Goal: Task Accomplishment & Management: Use online tool/utility

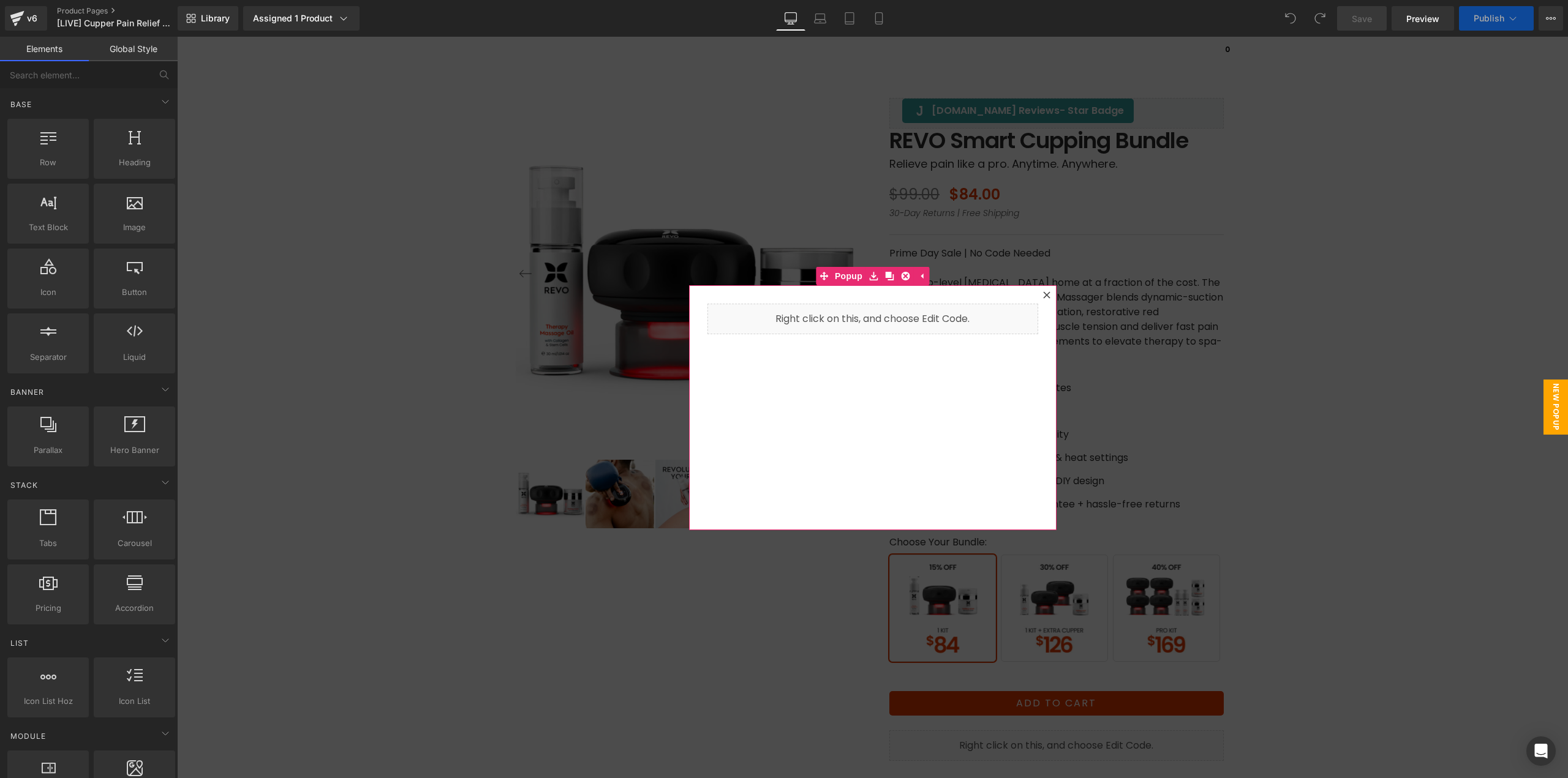
click at [1043, 296] on icon at bounding box center [1047, 295] width 7 height 7
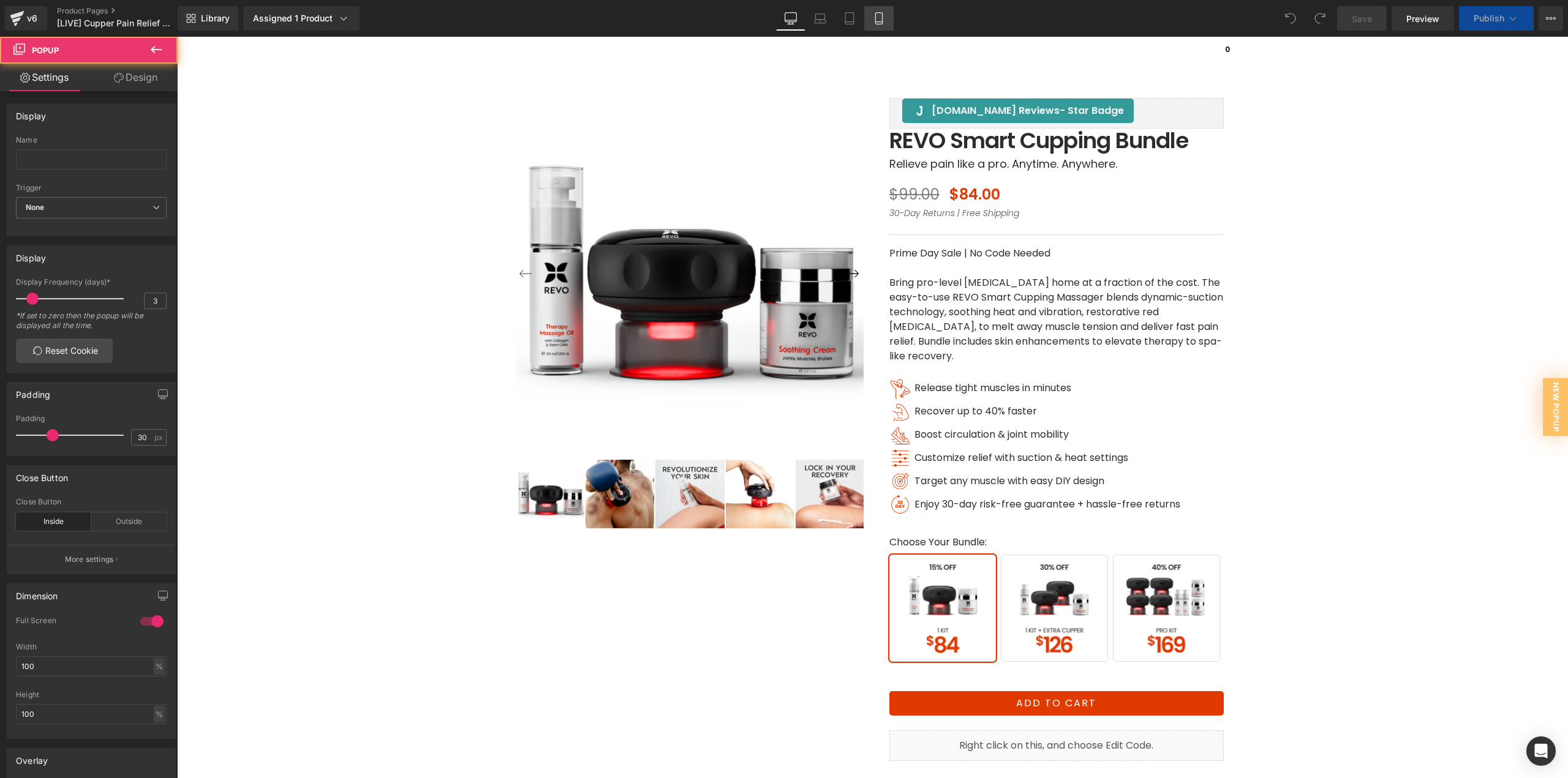
click at [886, 22] on link "Mobile" at bounding box center [879, 18] width 29 height 24
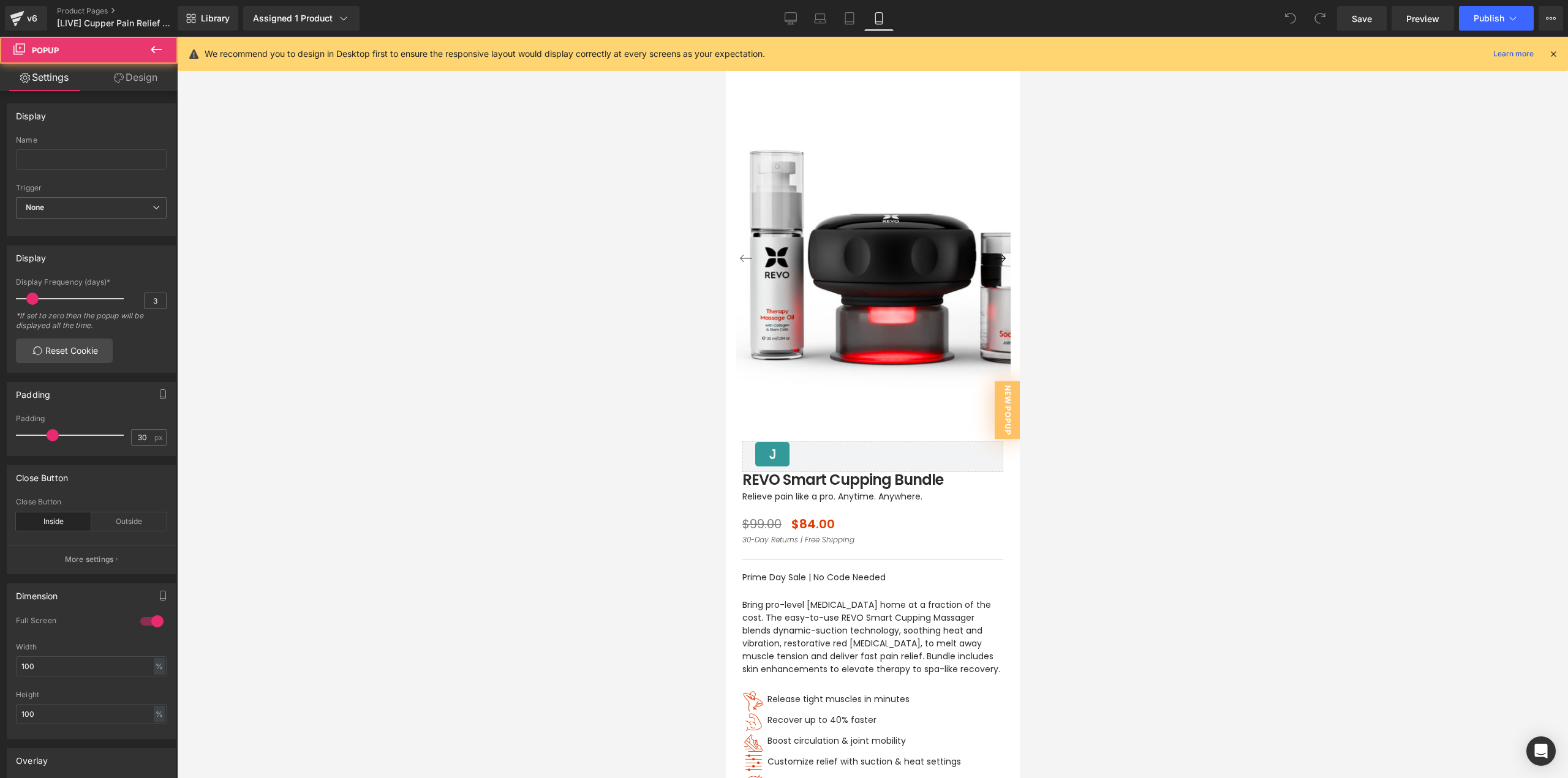
click at [886, 22] on link "Mobile" at bounding box center [879, 18] width 29 height 24
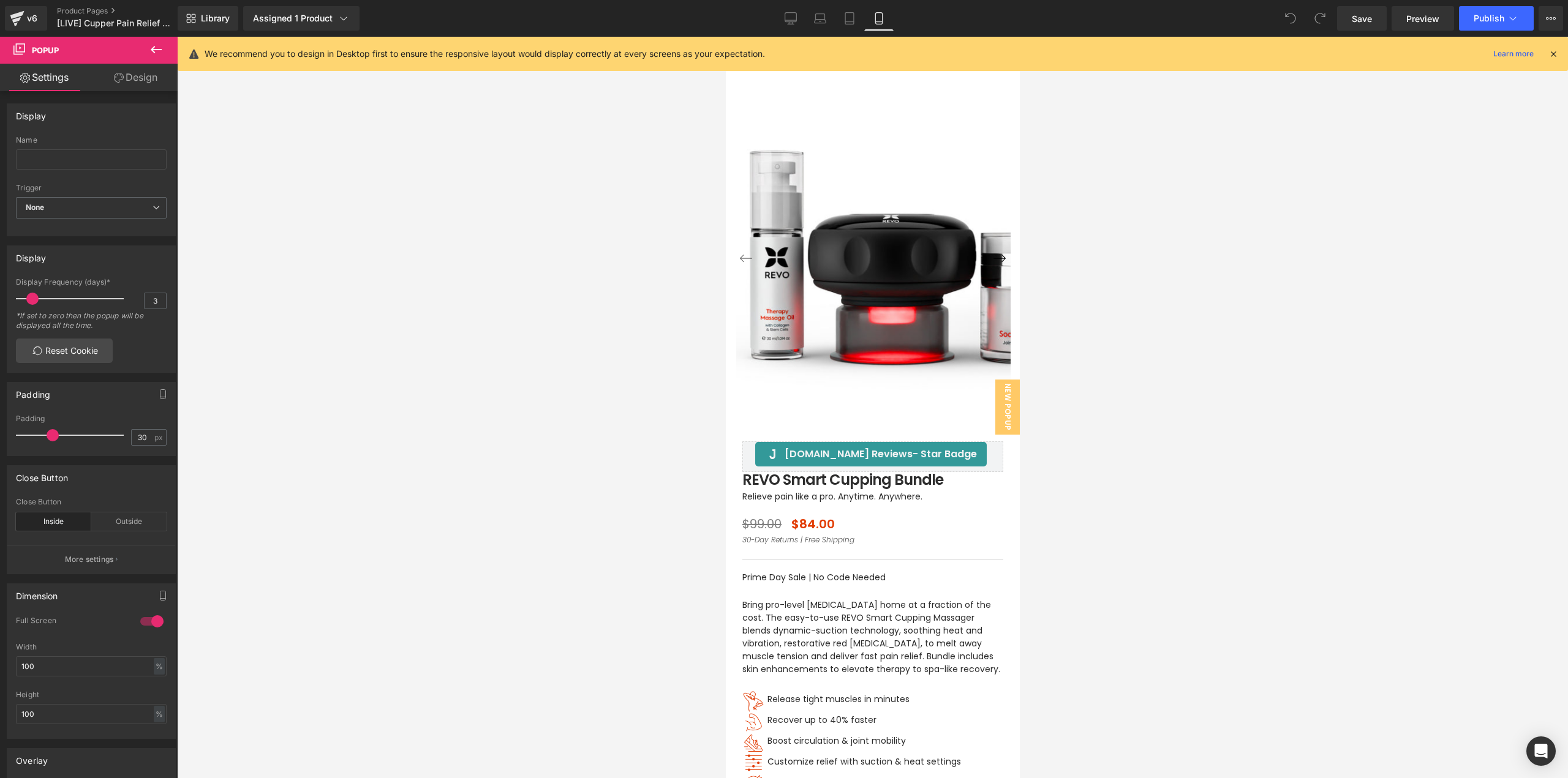
click at [886, 21] on link "Mobile" at bounding box center [879, 18] width 29 height 24
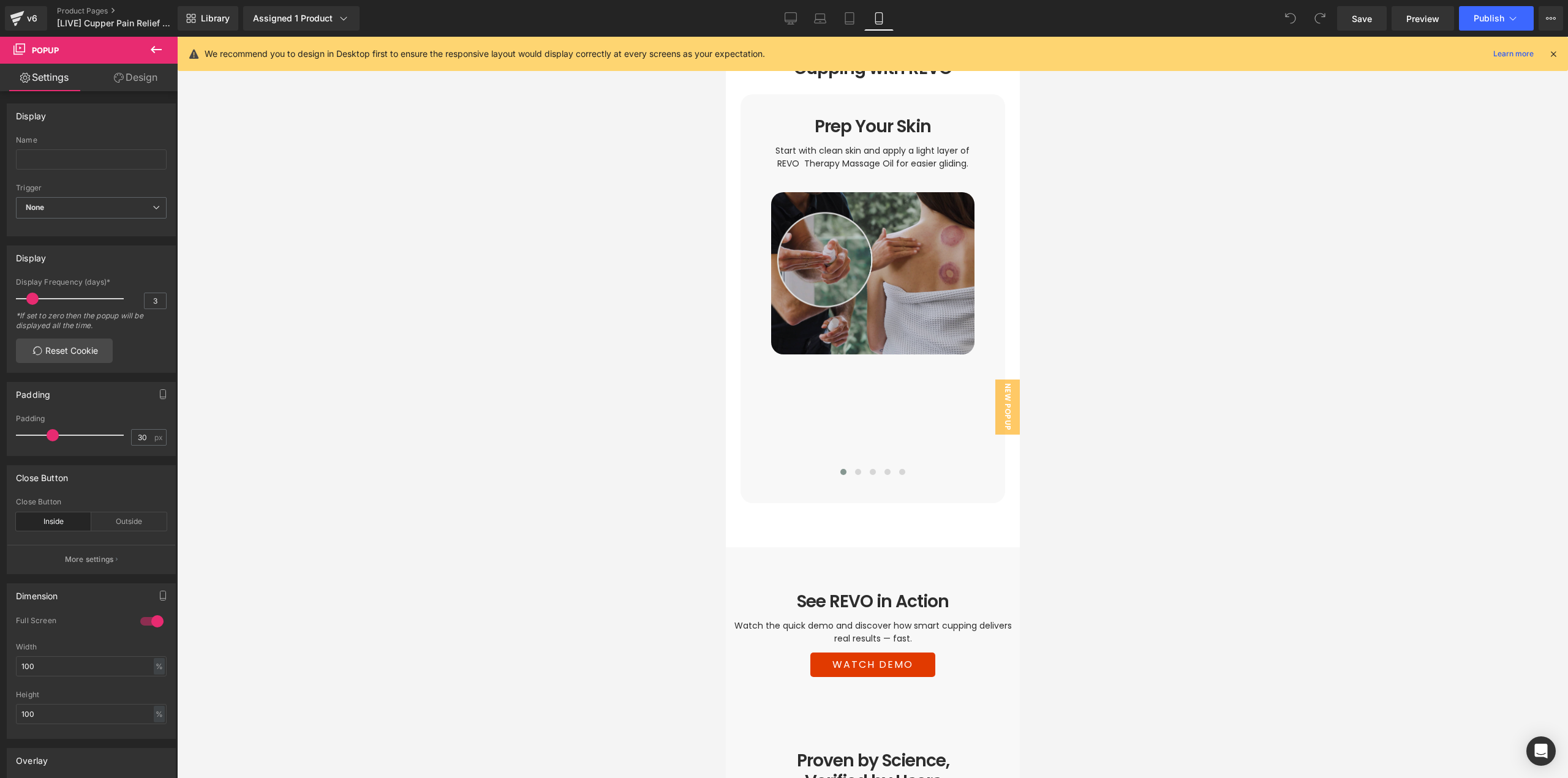
scroll to position [2204, 0]
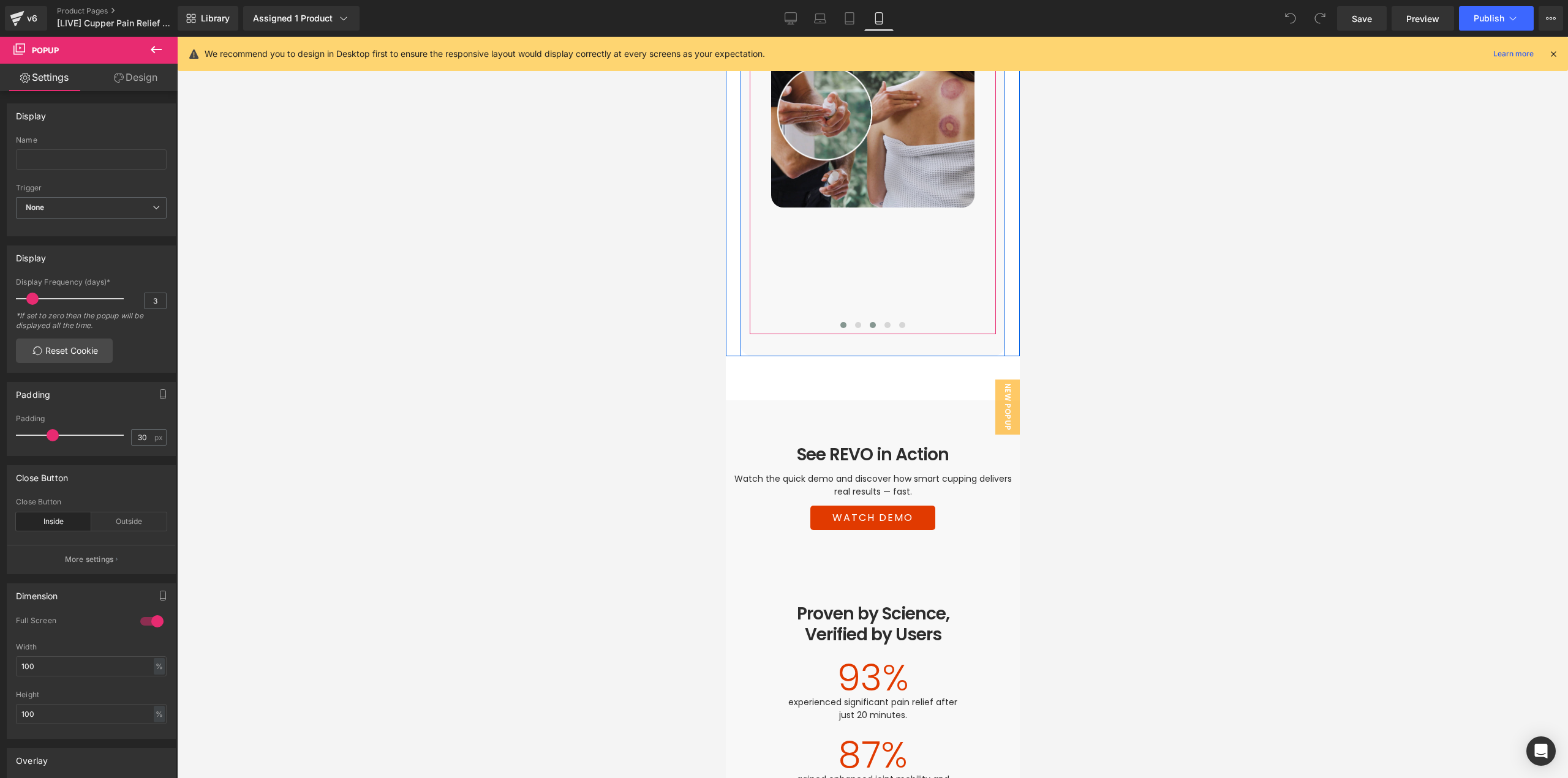
click at [869, 322] on span at bounding box center [872, 325] width 6 height 6
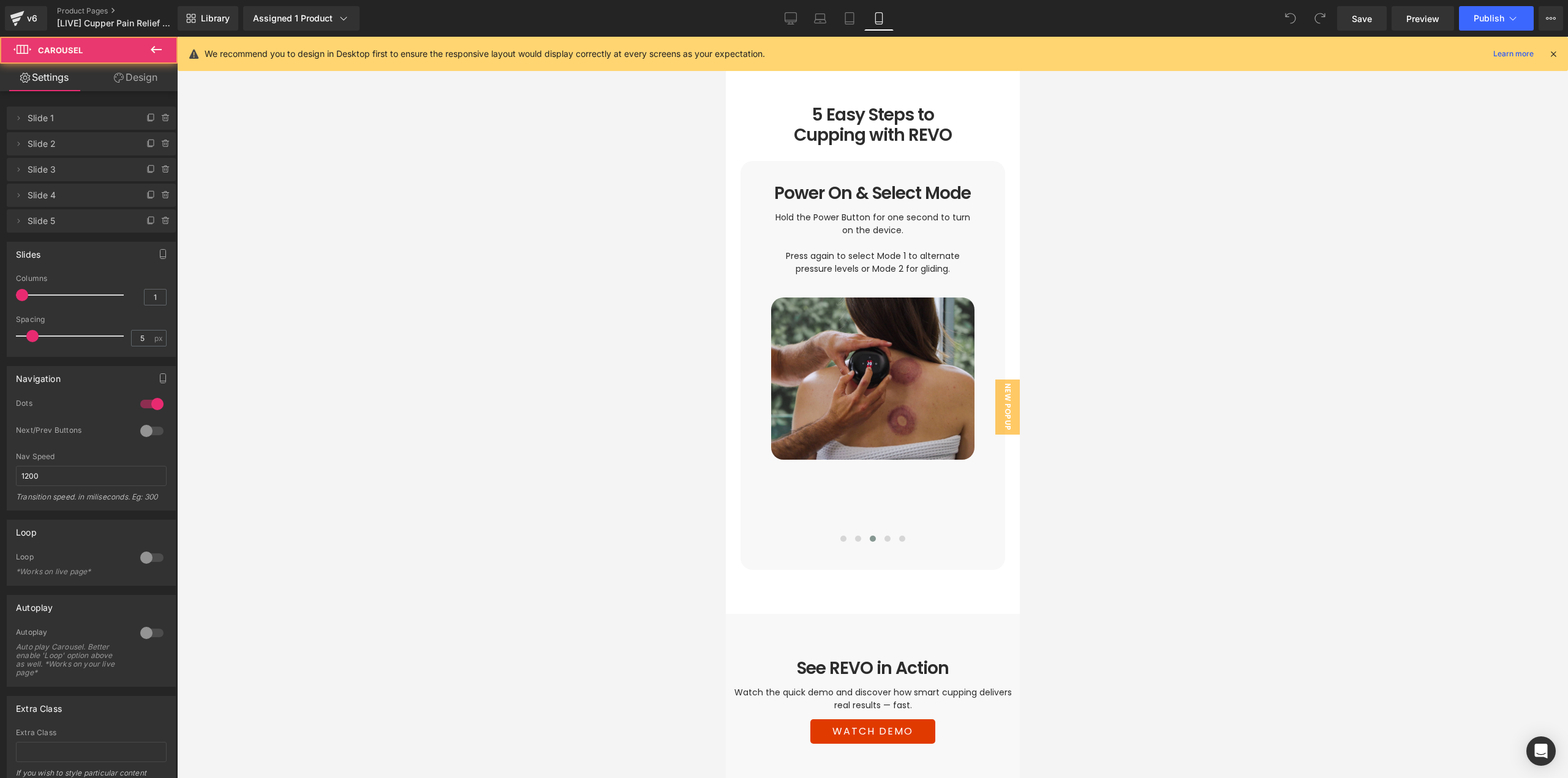
scroll to position [1959, 0]
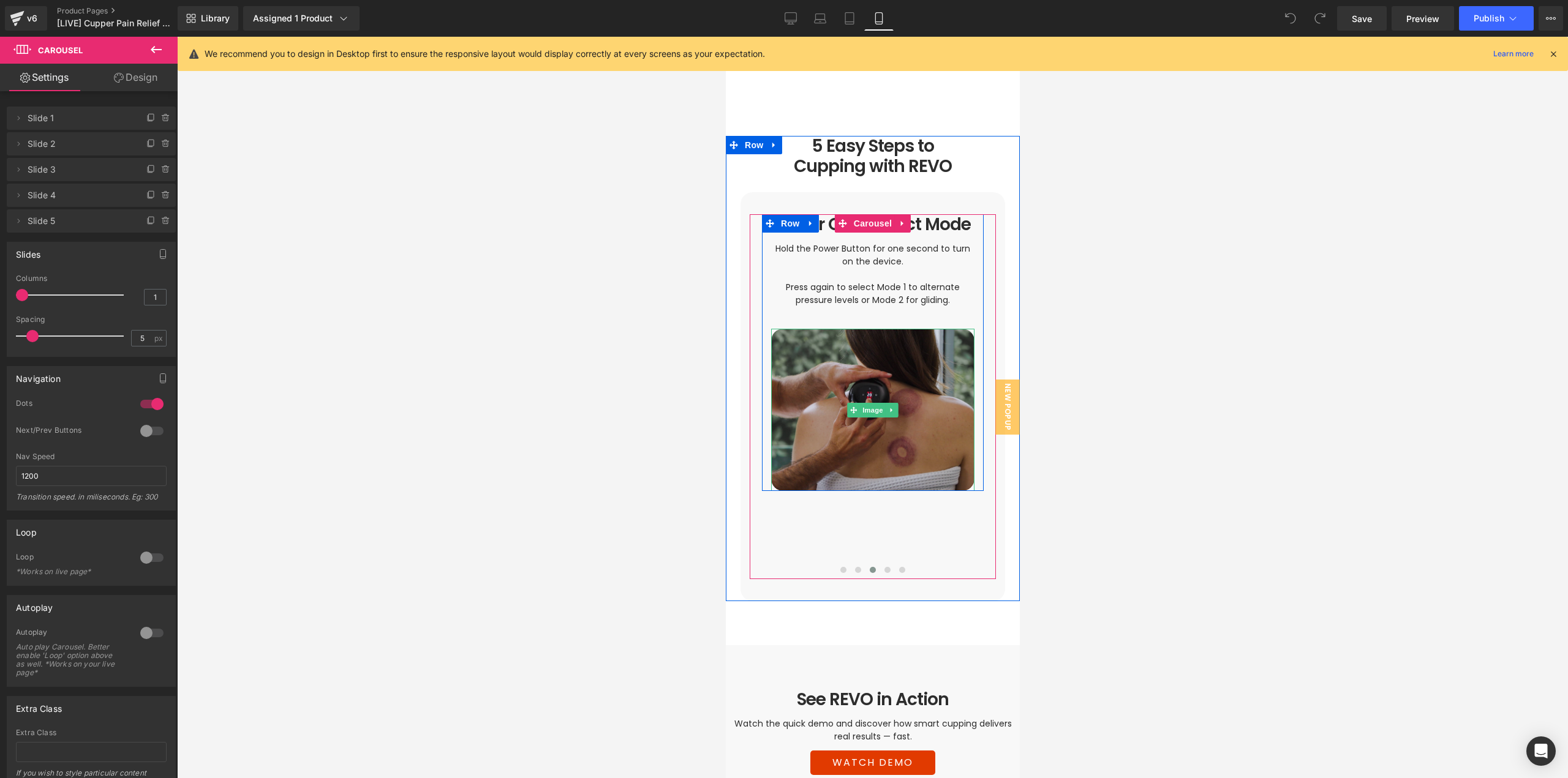
click at [866, 354] on img at bounding box center [872, 410] width 203 height 162
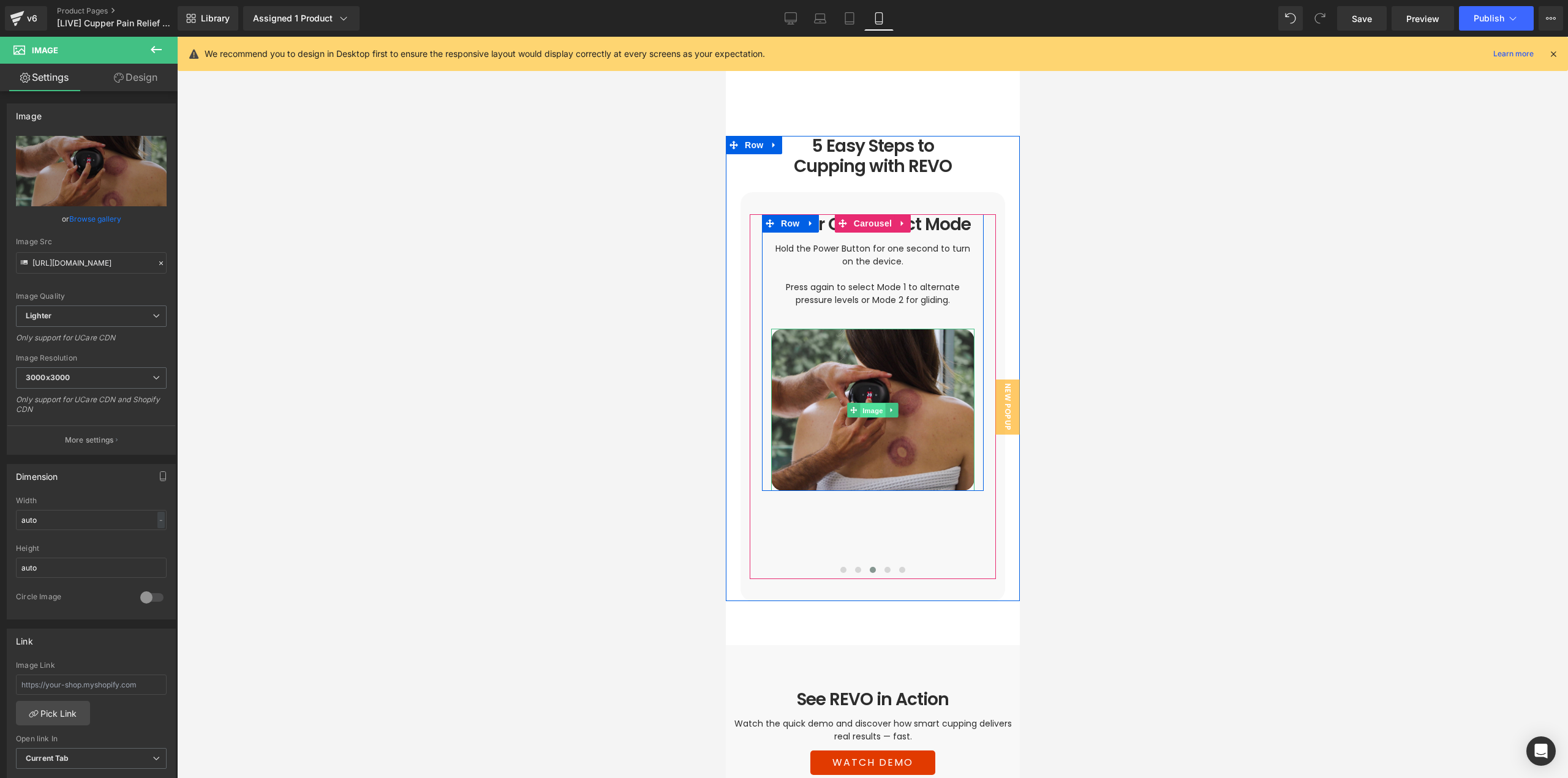
click at [871, 404] on span "Image" at bounding box center [872, 411] width 26 height 15
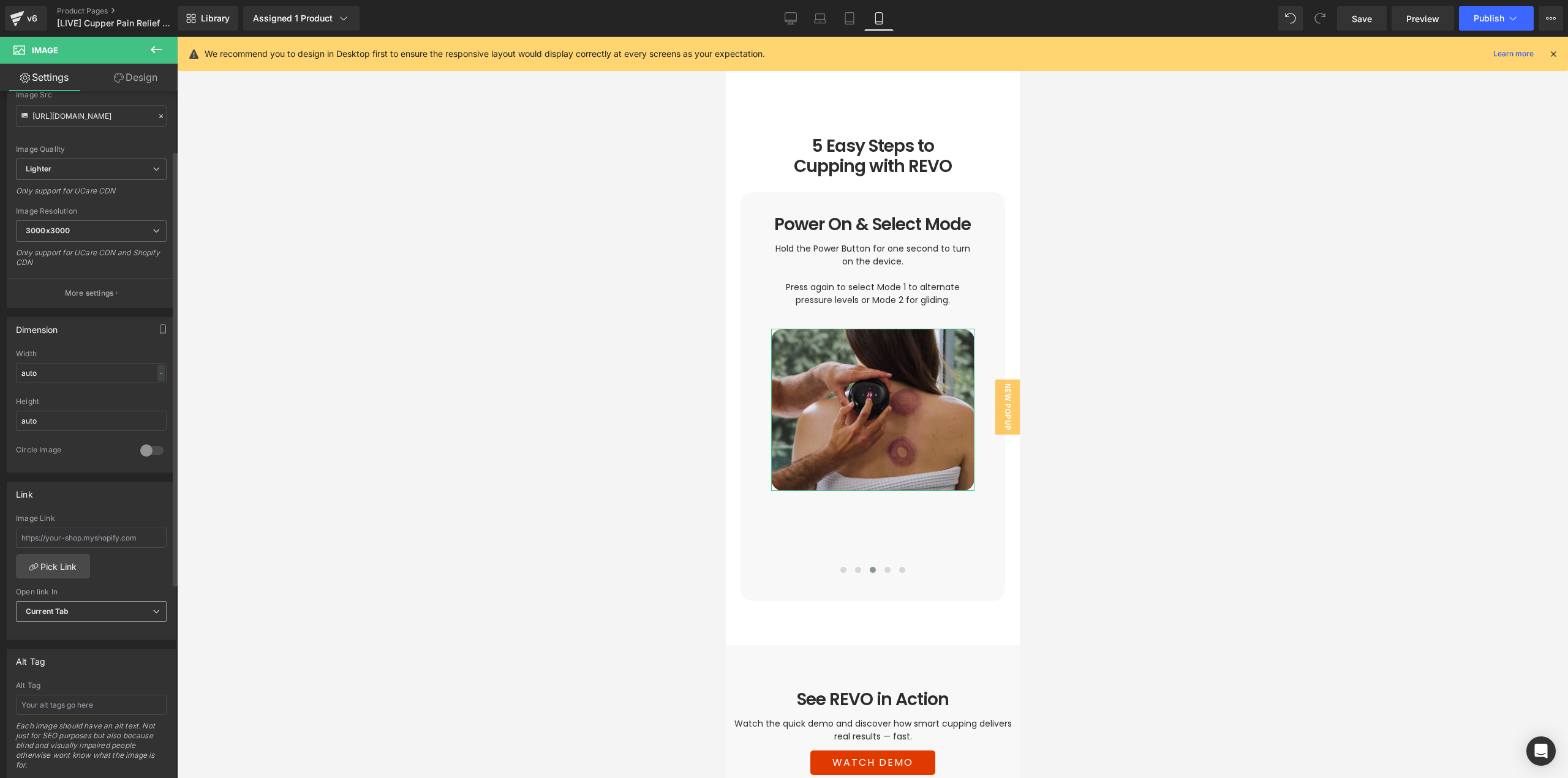
scroll to position [184, 0]
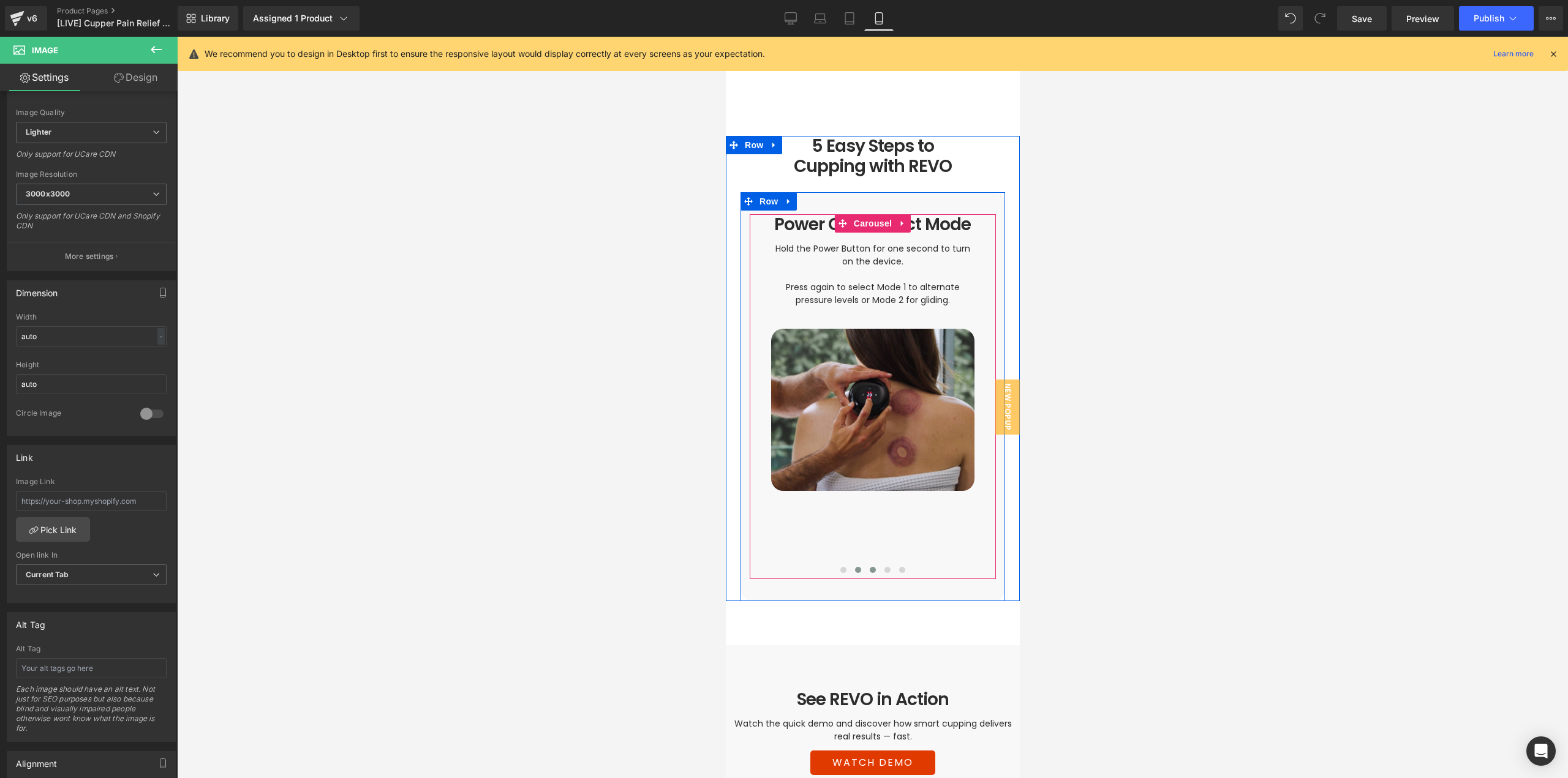
click at [854, 567] on span at bounding box center [858, 570] width 6 height 6
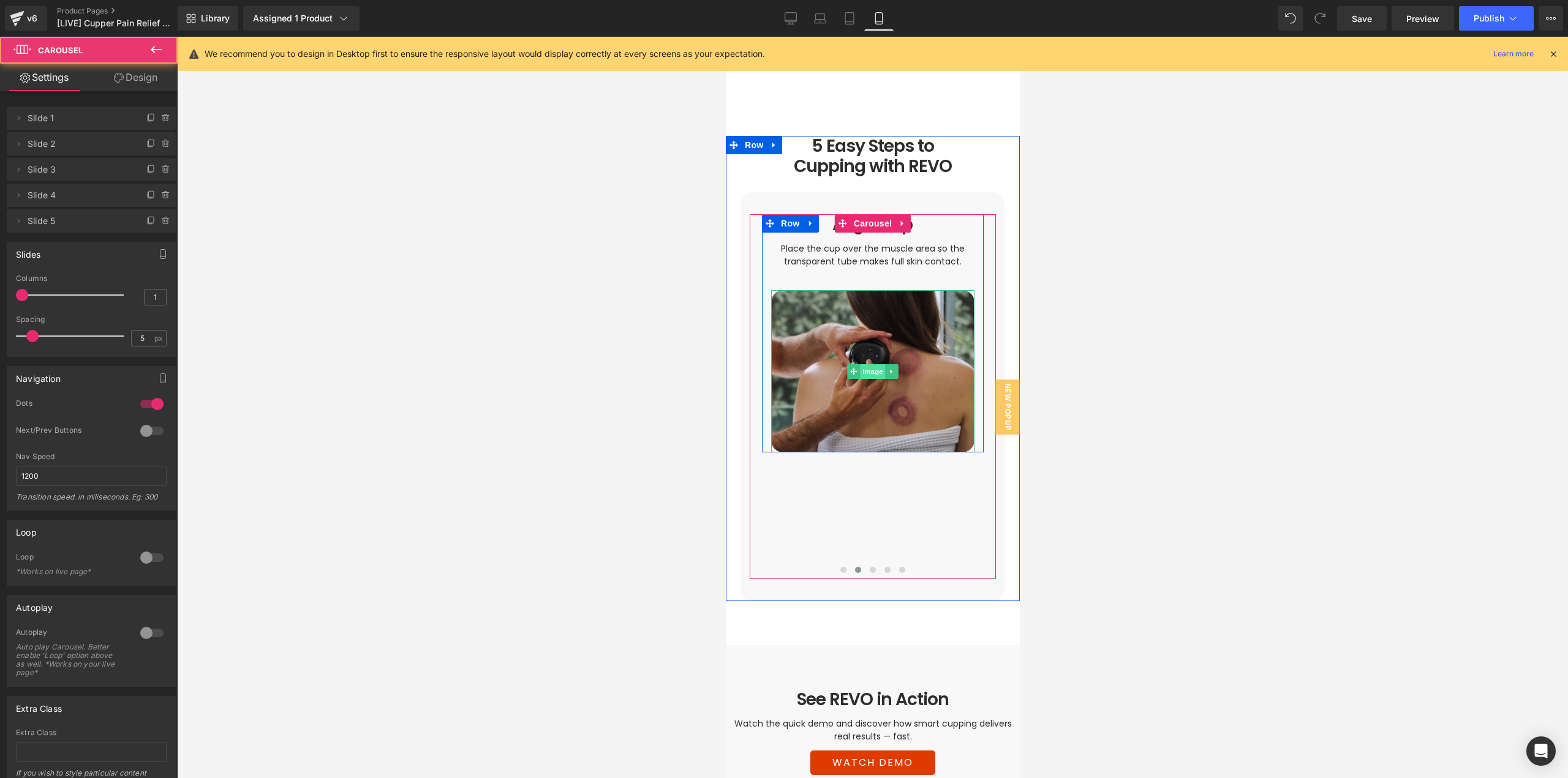
click at [862, 364] on span "Image" at bounding box center [872, 372] width 26 height 15
click at [869, 567] on span at bounding box center [872, 570] width 6 height 6
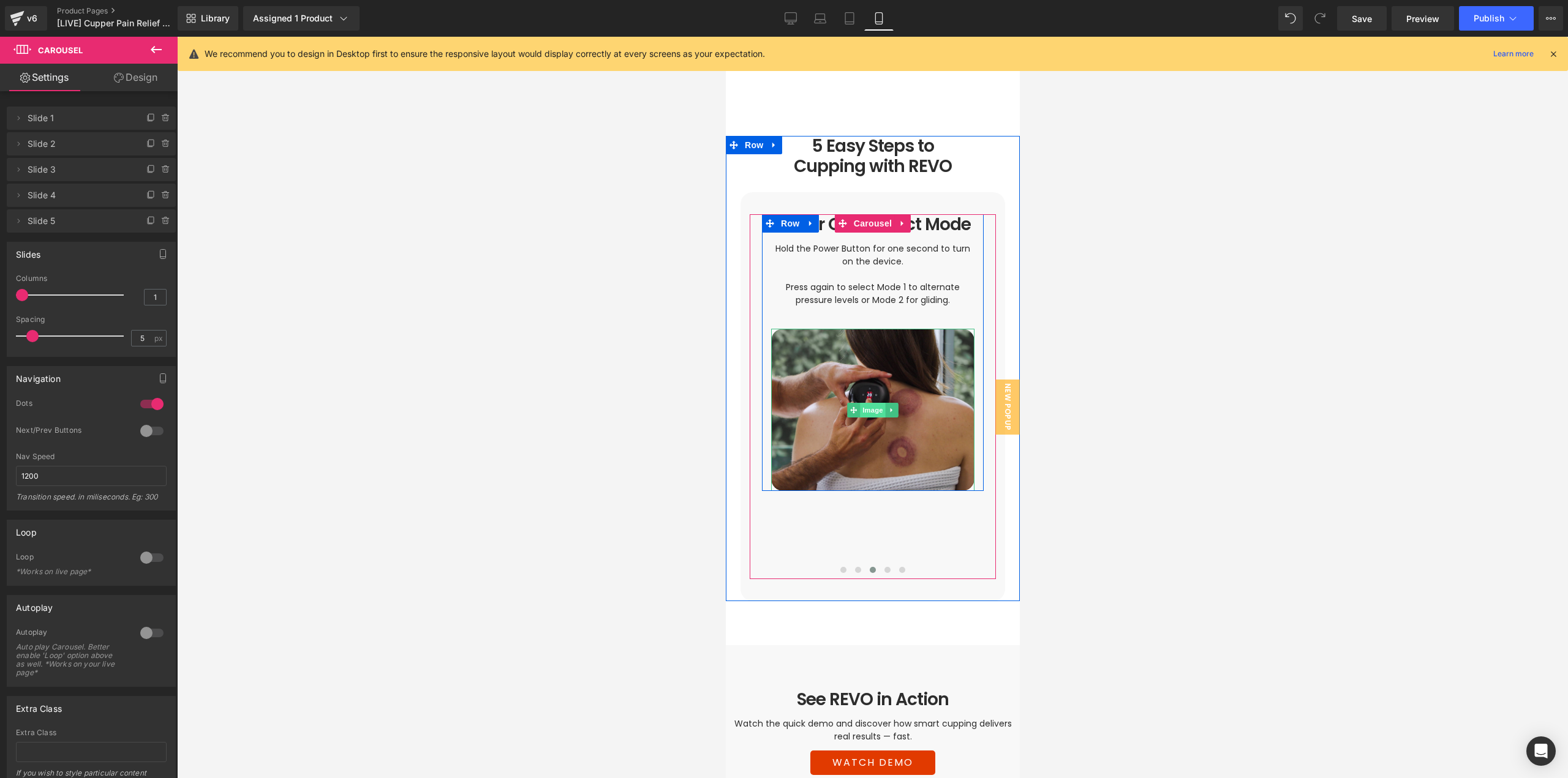
click at [863, 403] on span "Image" at bounding box center [872, 410] width 26 height 15
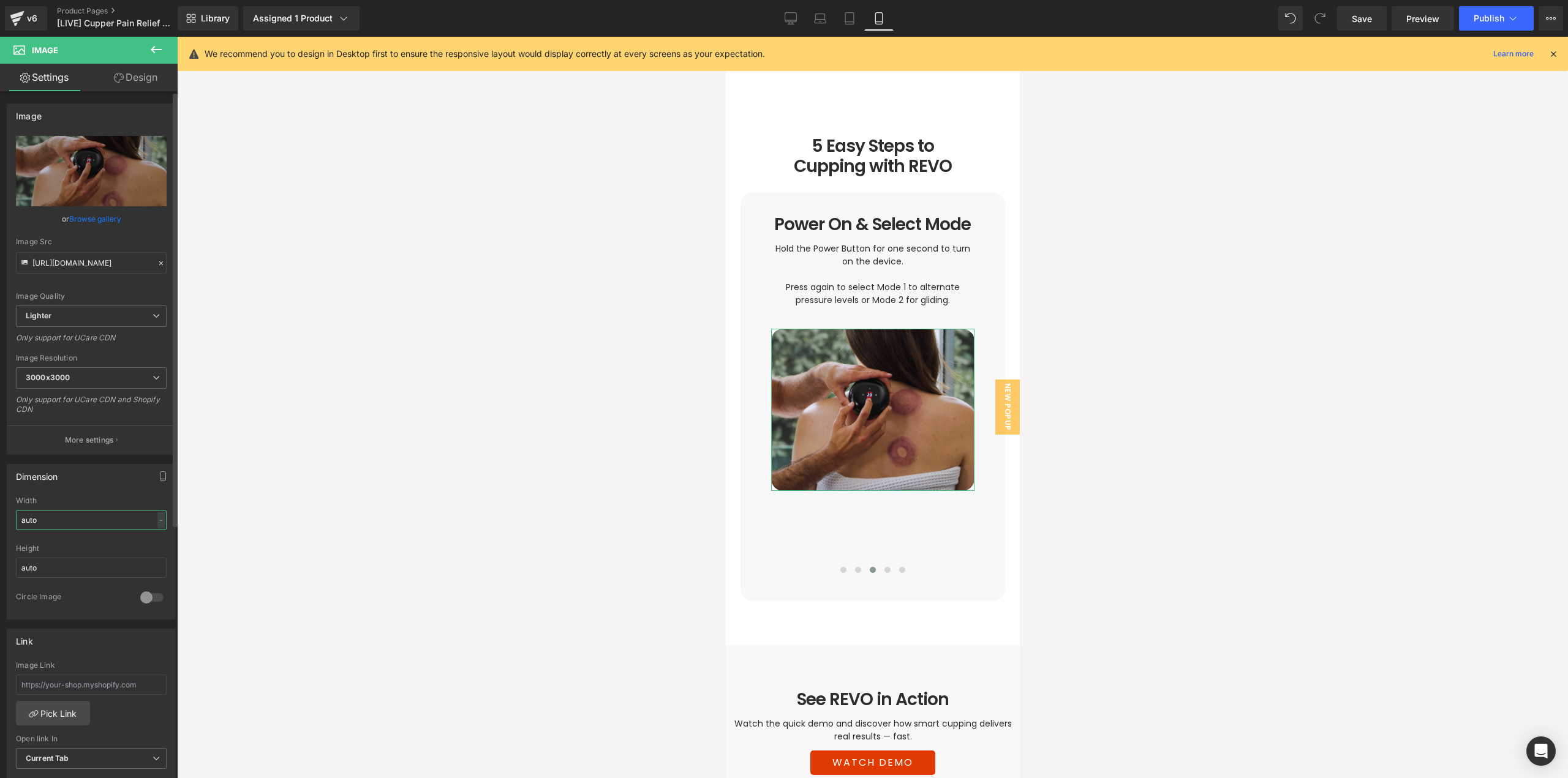
click at [122, 519] on input "auto" at bounding box center [92, 520] width 151 height 20
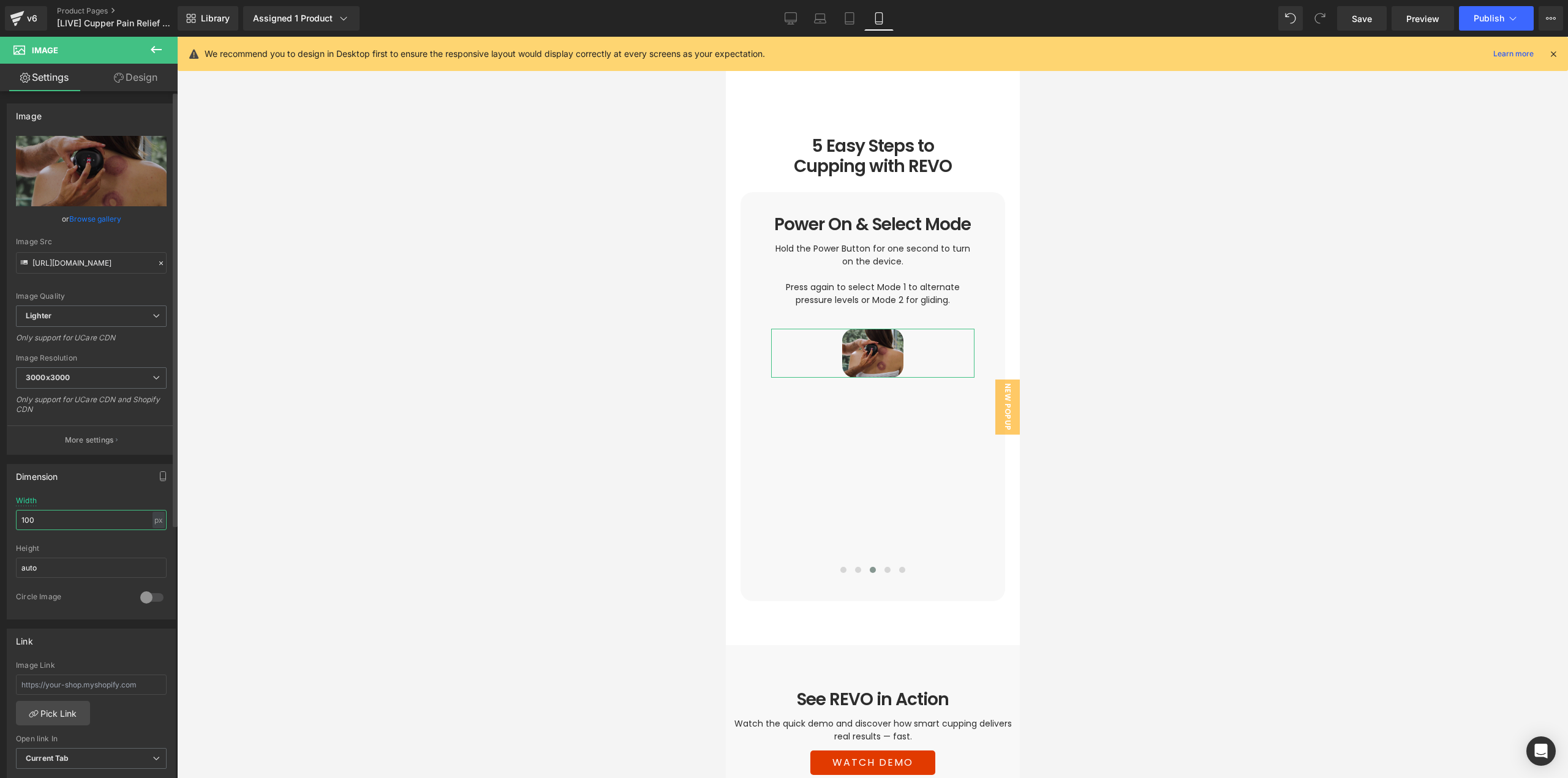
type input "100%"
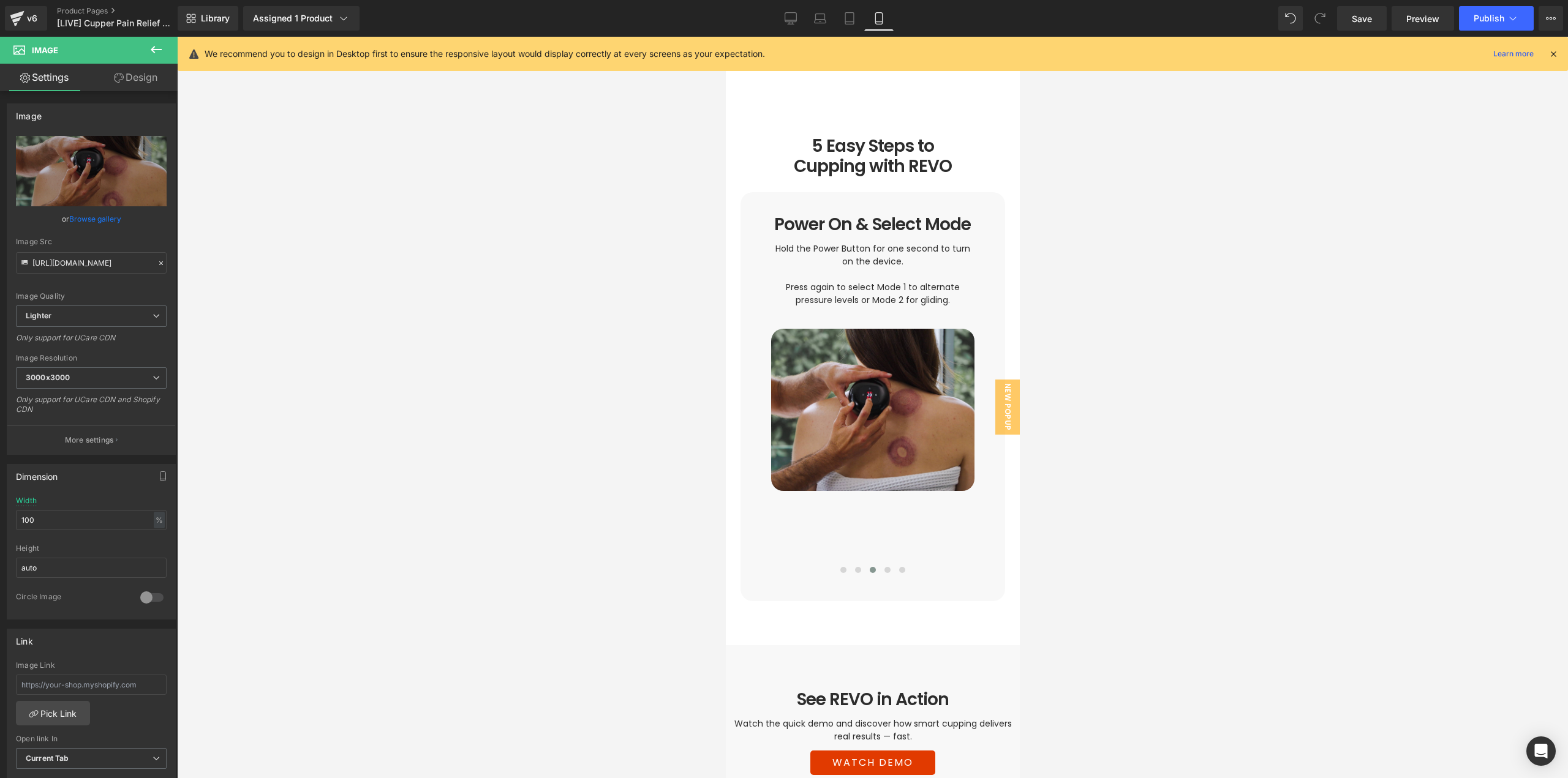
click at [1309, 561] on div at bounding box center [872, 407] width 1391 height 741
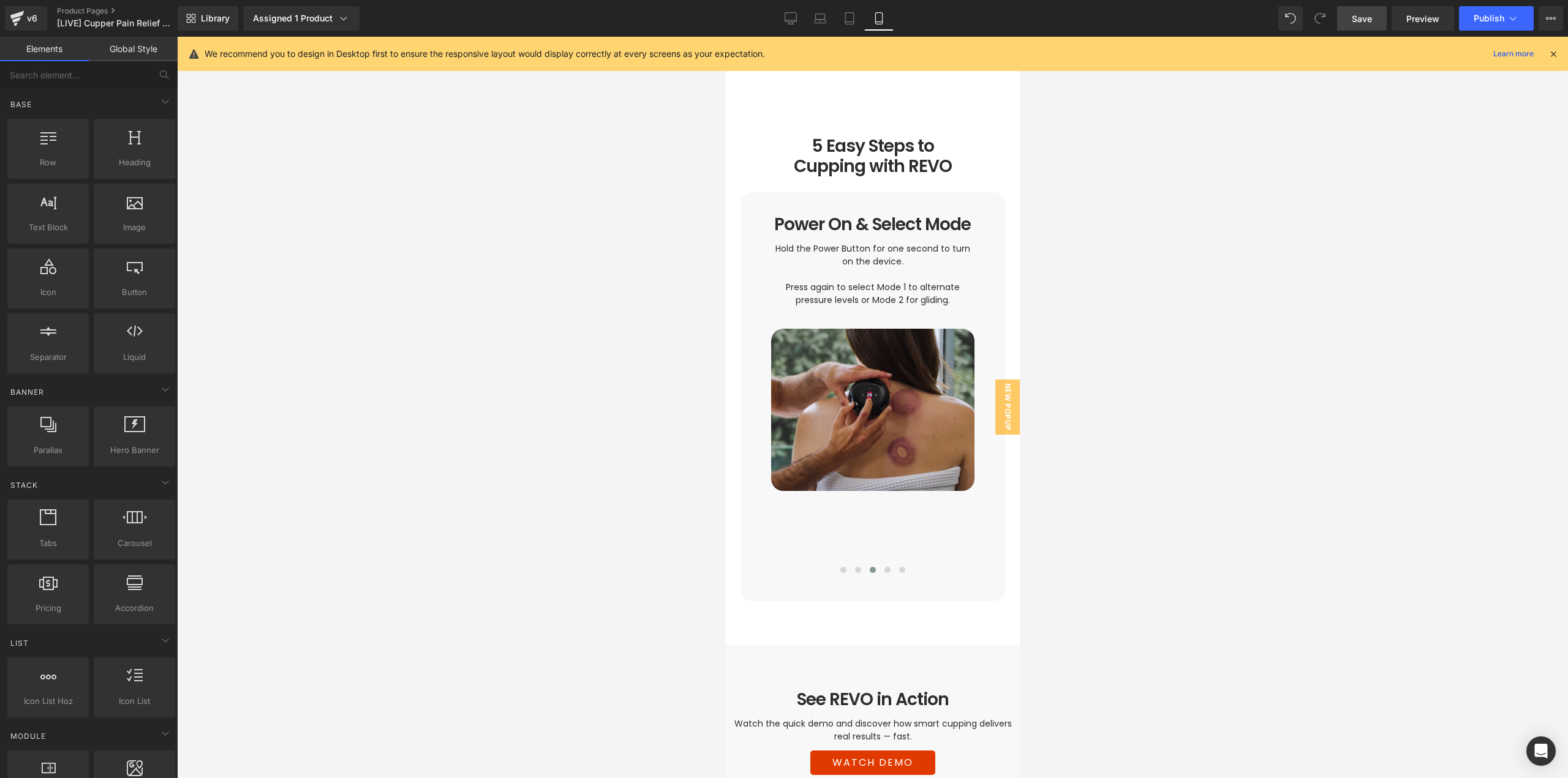
click at [1360, 17] on span "Save" at bounding box center [1362, 19] width 20 height 13
click at [1514, 20] on icon at bounding box center [1513, 19] width 12 height 12
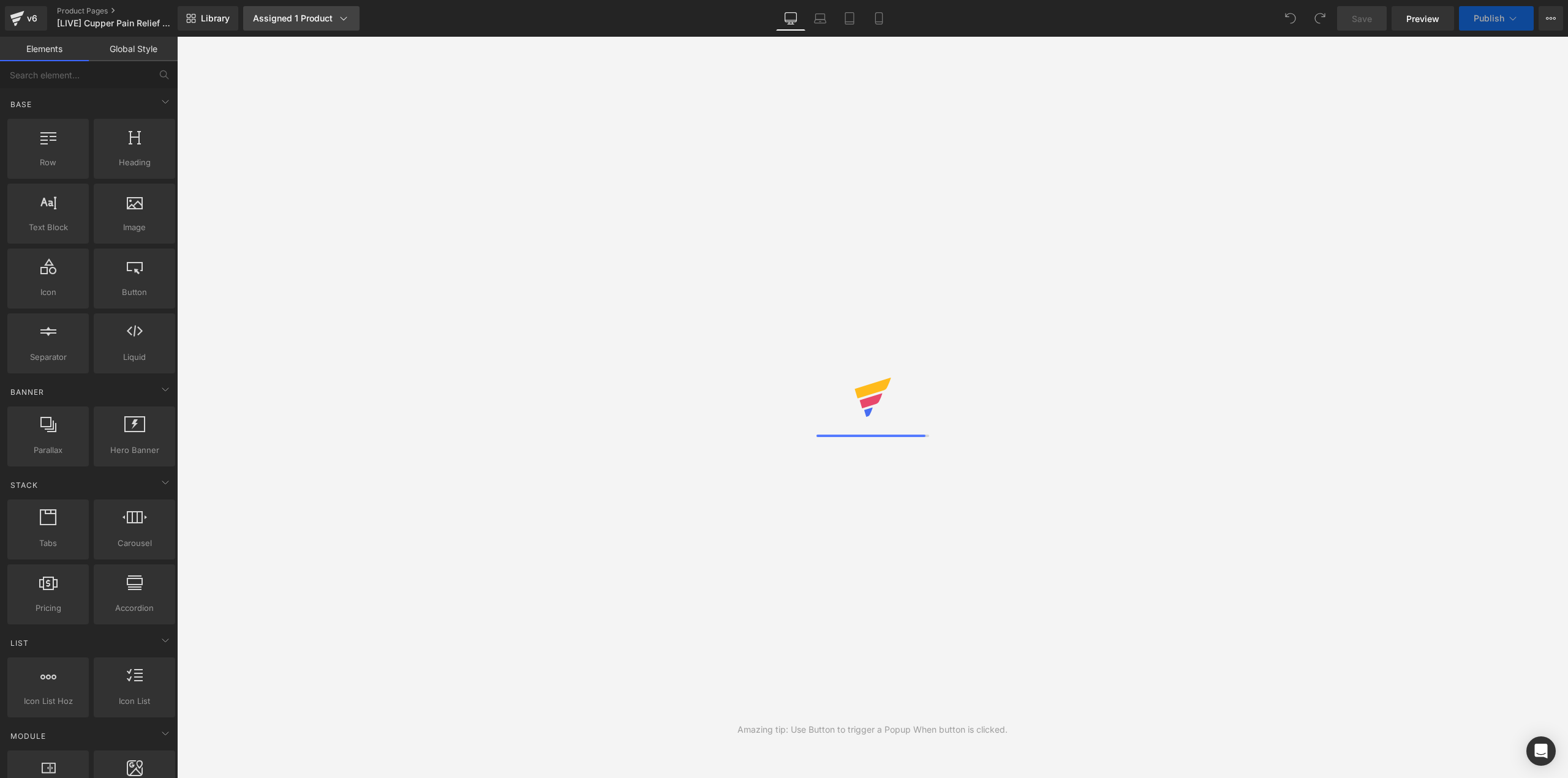
click at [280, 16] on div "Assigned 1 Product" at bounding box center [301, 19] width 97 height 12
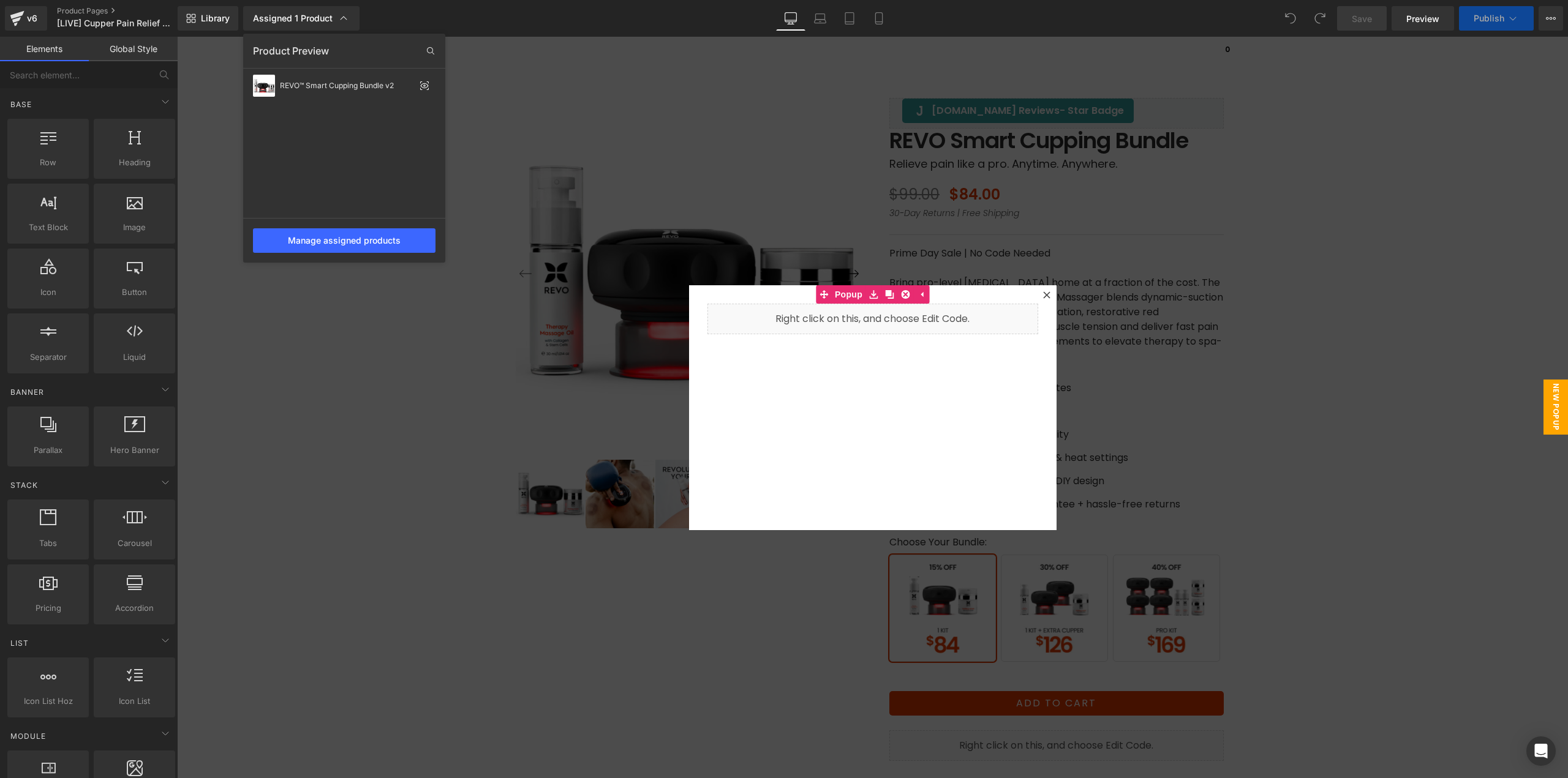
click at [387, 13] on div "Assigned 1 Product Product Preview REVO™ Smart Cupping Bundle v2 Manage assigne…" at bounding box center [315, 18] width 153 height 24
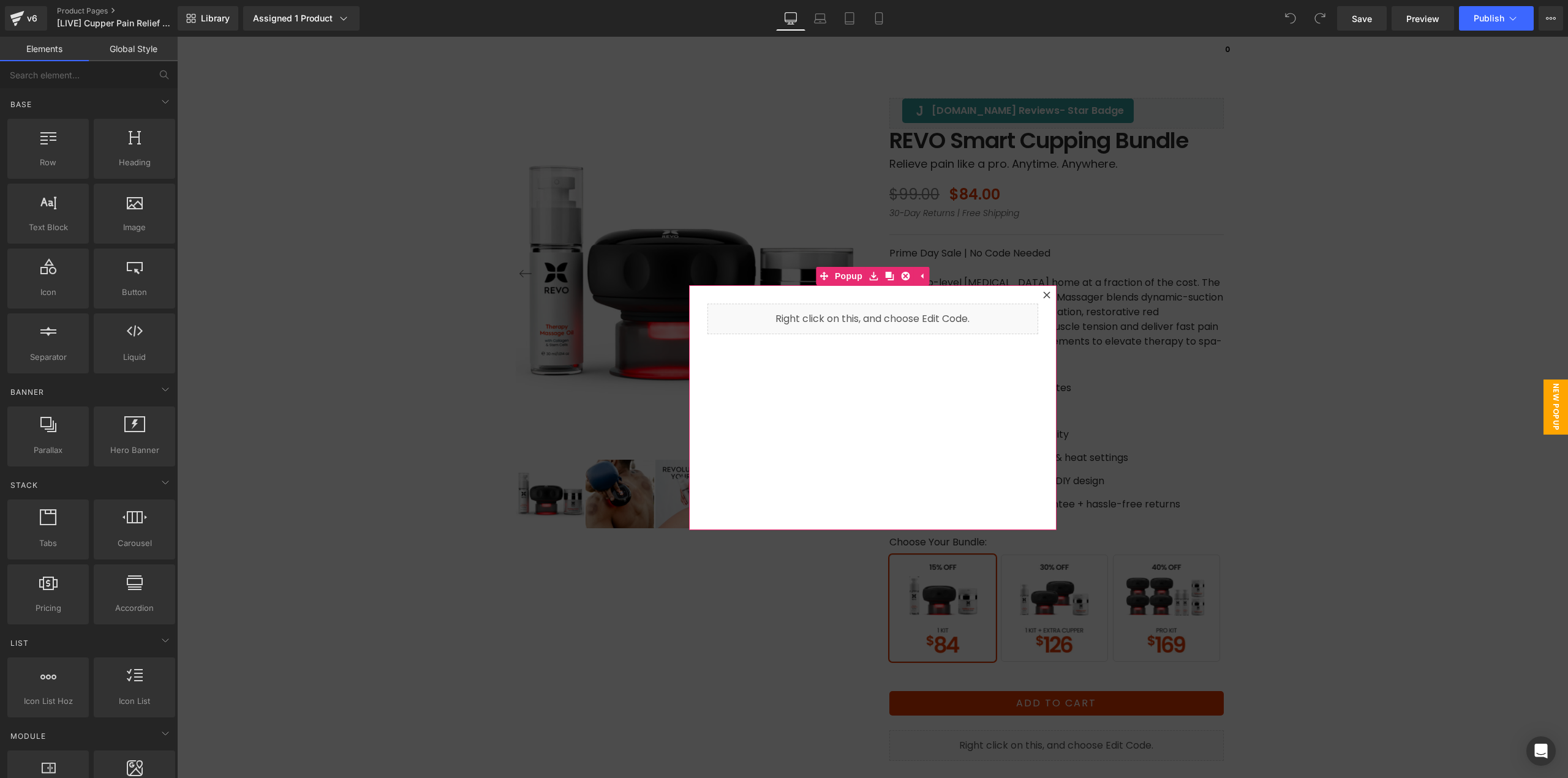
click at [1045, 296] on icon at bounding box center [1047, 295] width 7 height 7
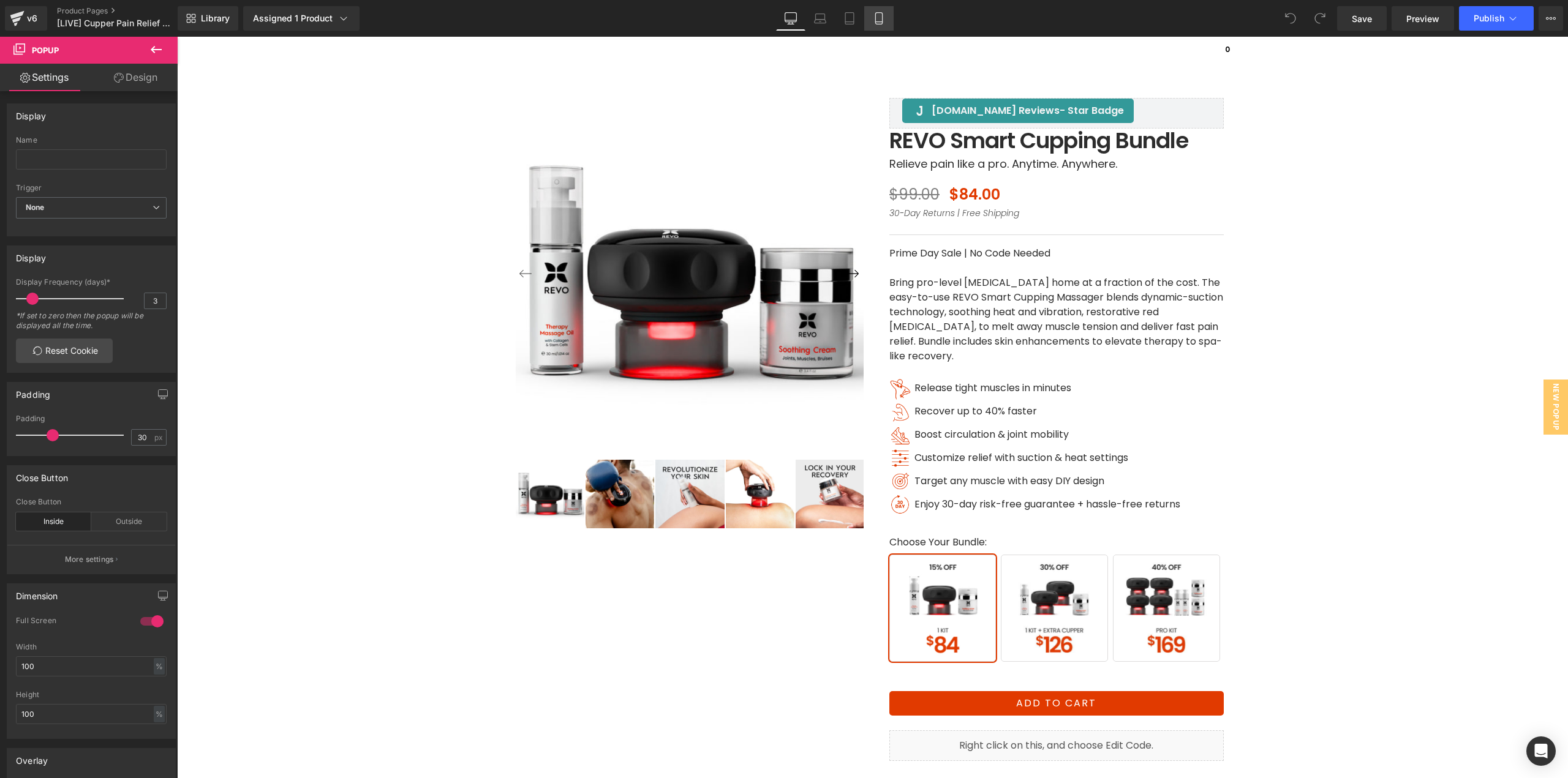
click at [886, 15] on link "Mobile" at bounding box center [879, 18] width 29 height 24
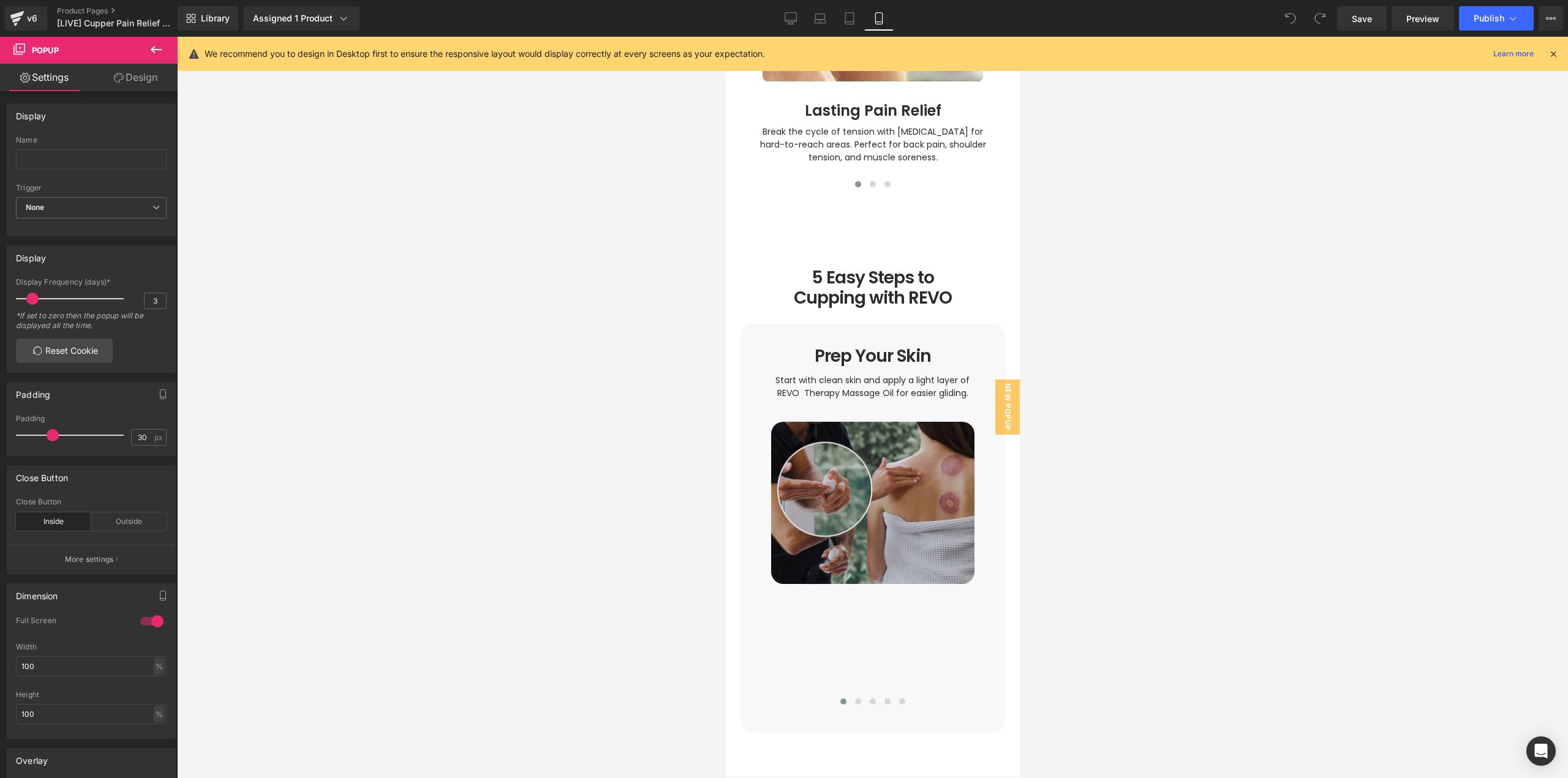
scroll to position [1898, 0]
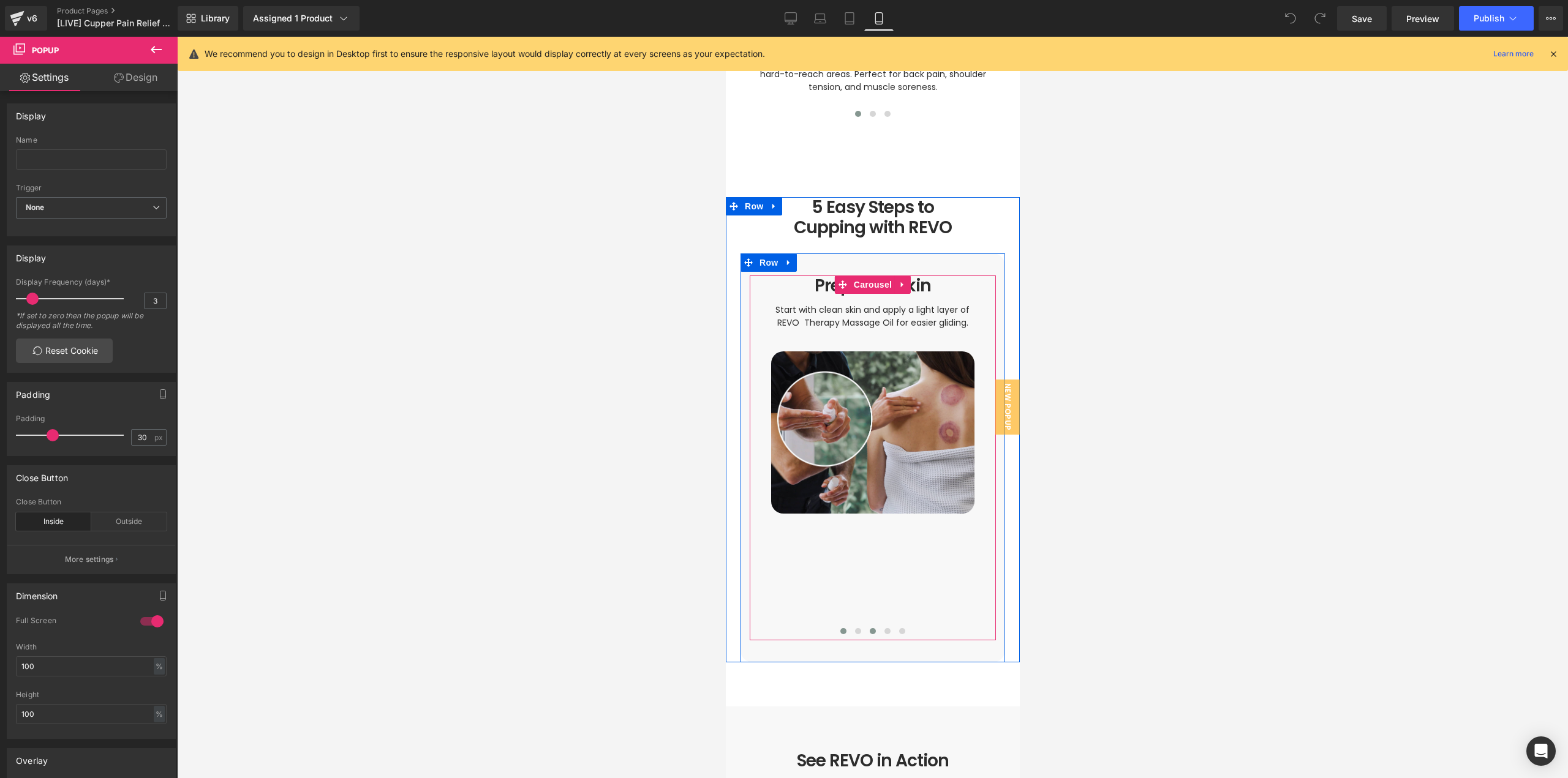
click at [870, 628] on span at bounding box center [872, 631] width 6 height 6
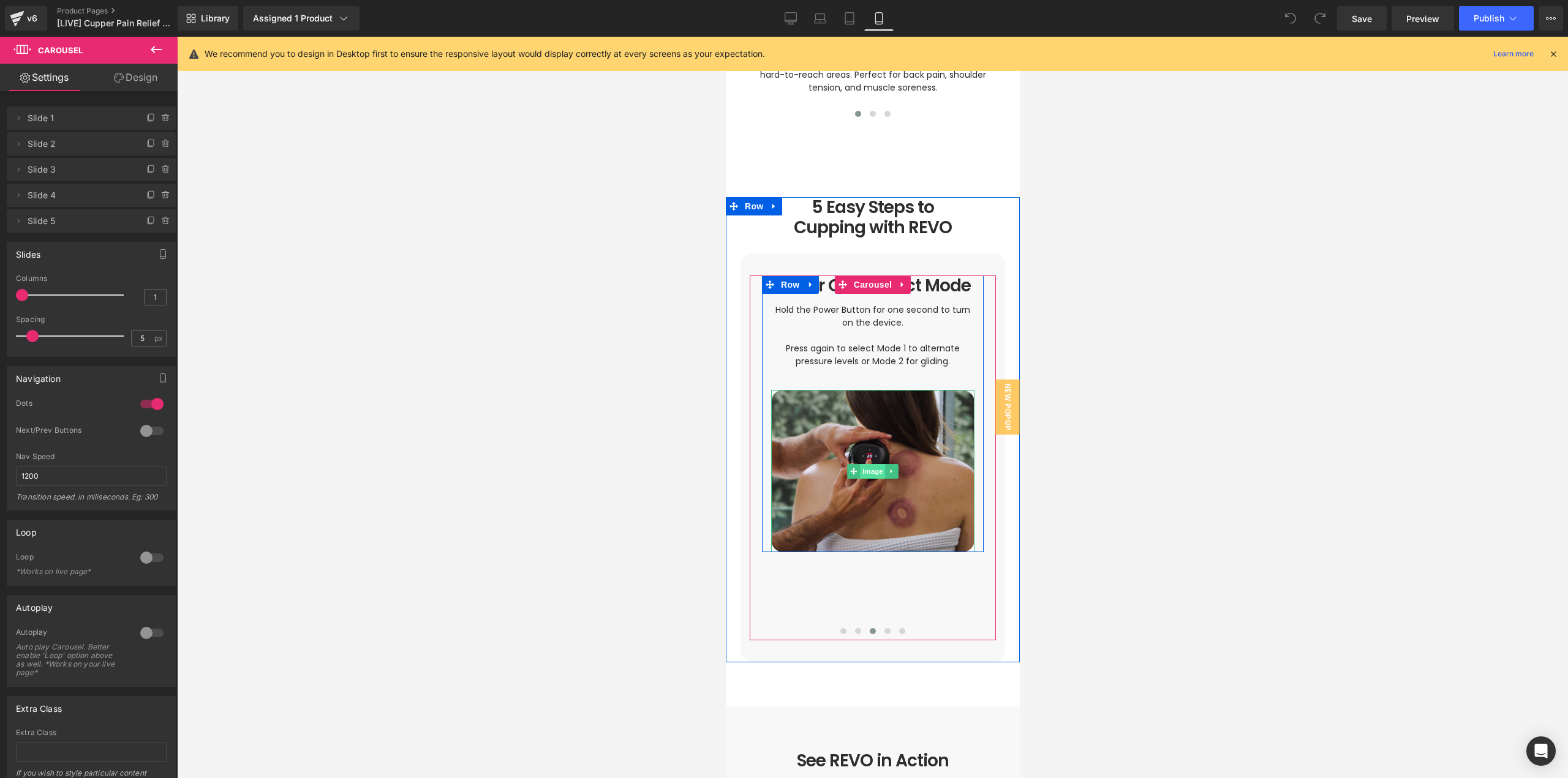
click at [866, 464] on span "Image" at bounding box center [872, 472] width 26 height 15
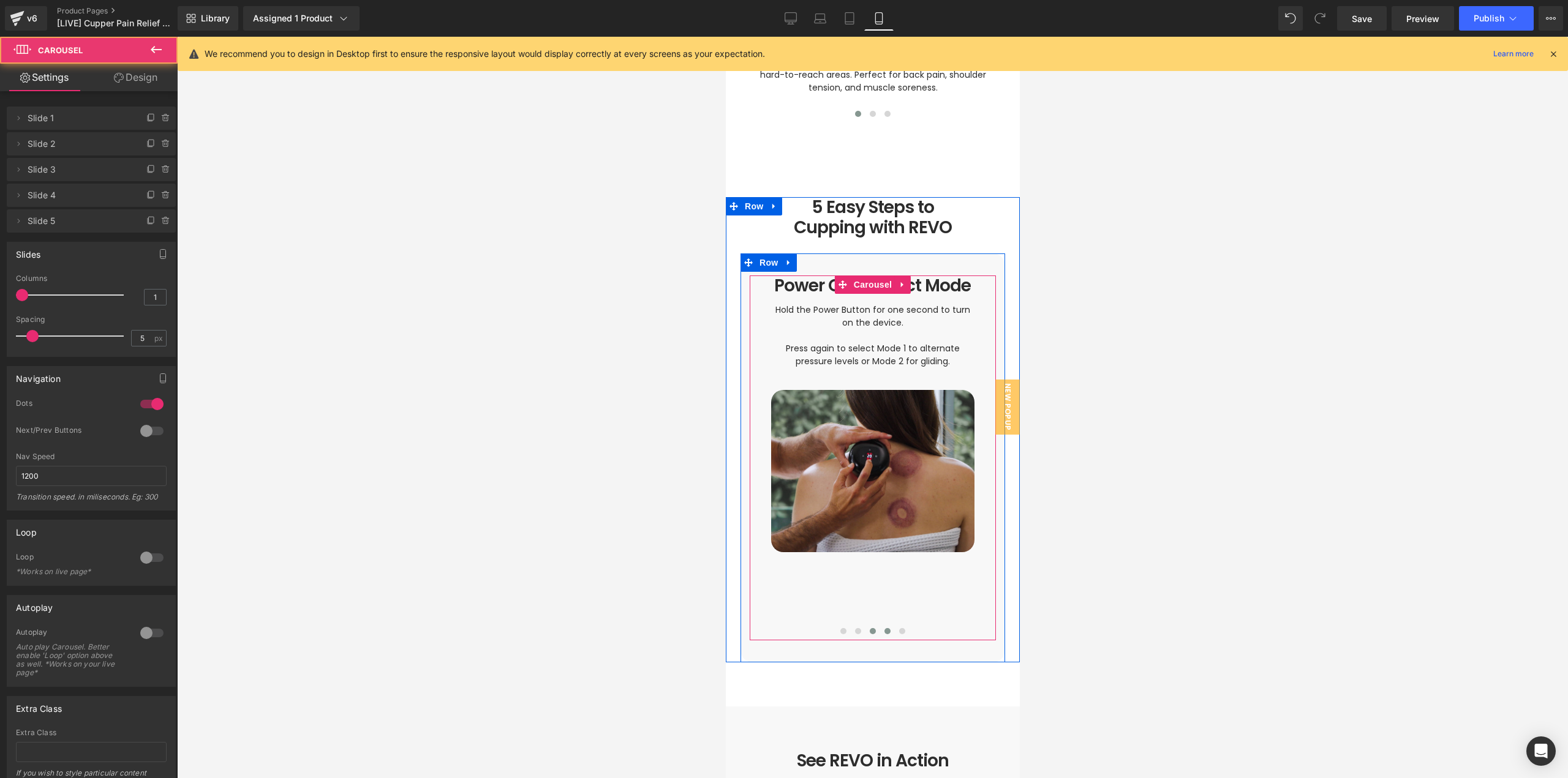
click at [883, 625] on button at bounding box center [887, 632] width 15 height 12
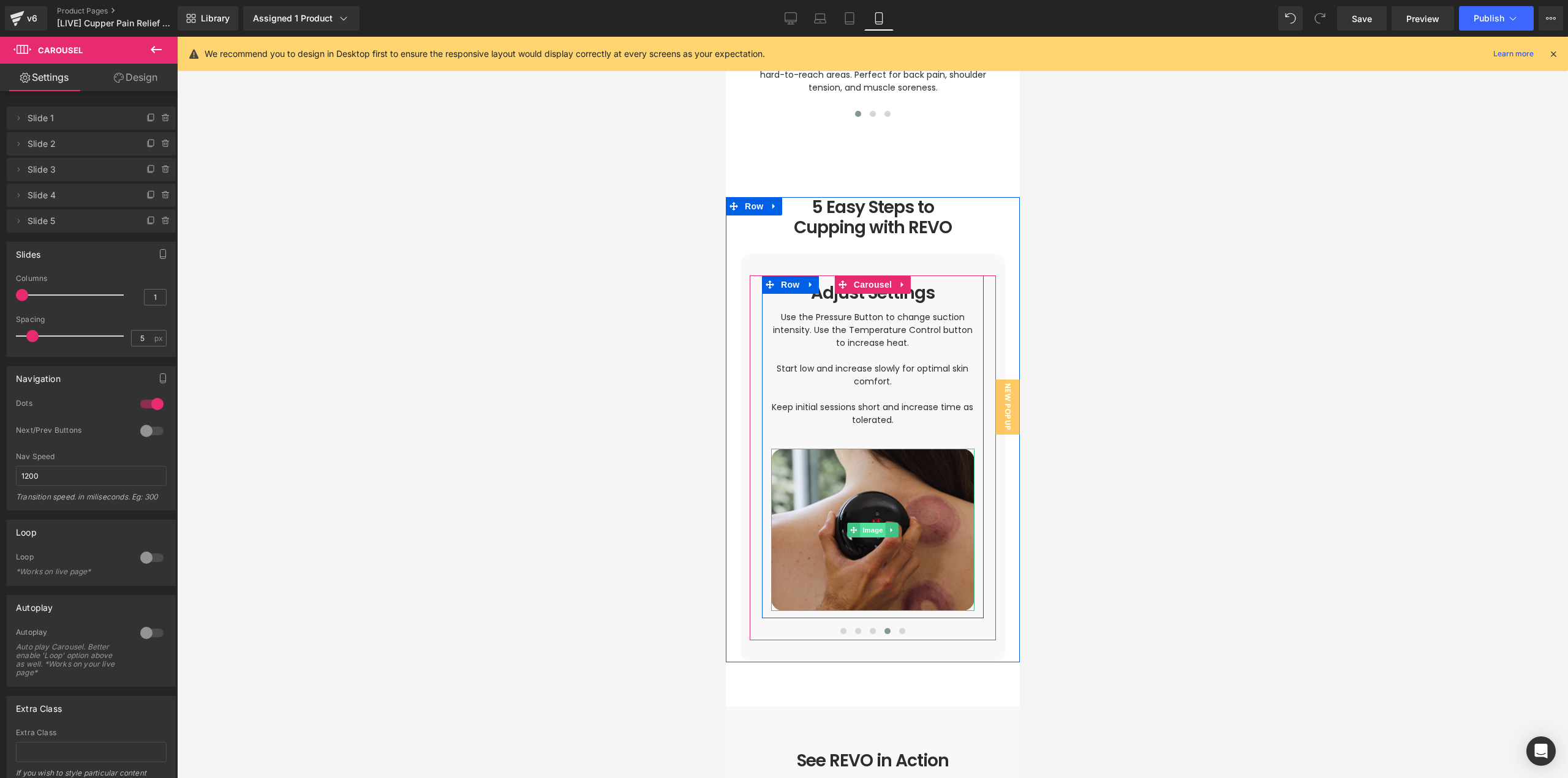
click at [863, 523] on span "Image" at bounding box center [872, 530] width 26 height 15
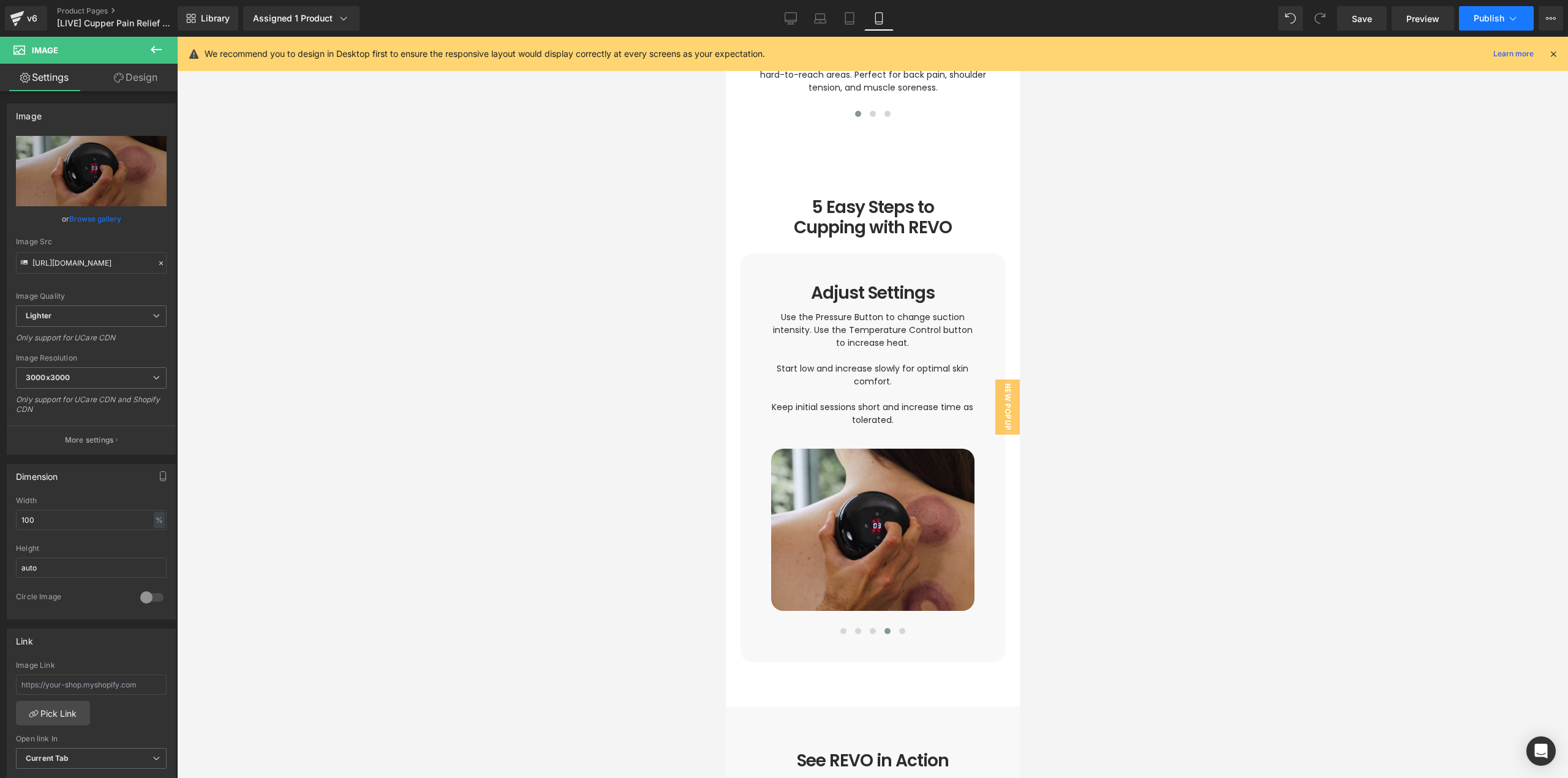
click at [1478, 19] on span "Publish" at bounding box center [1489, 19] width 31 height 10
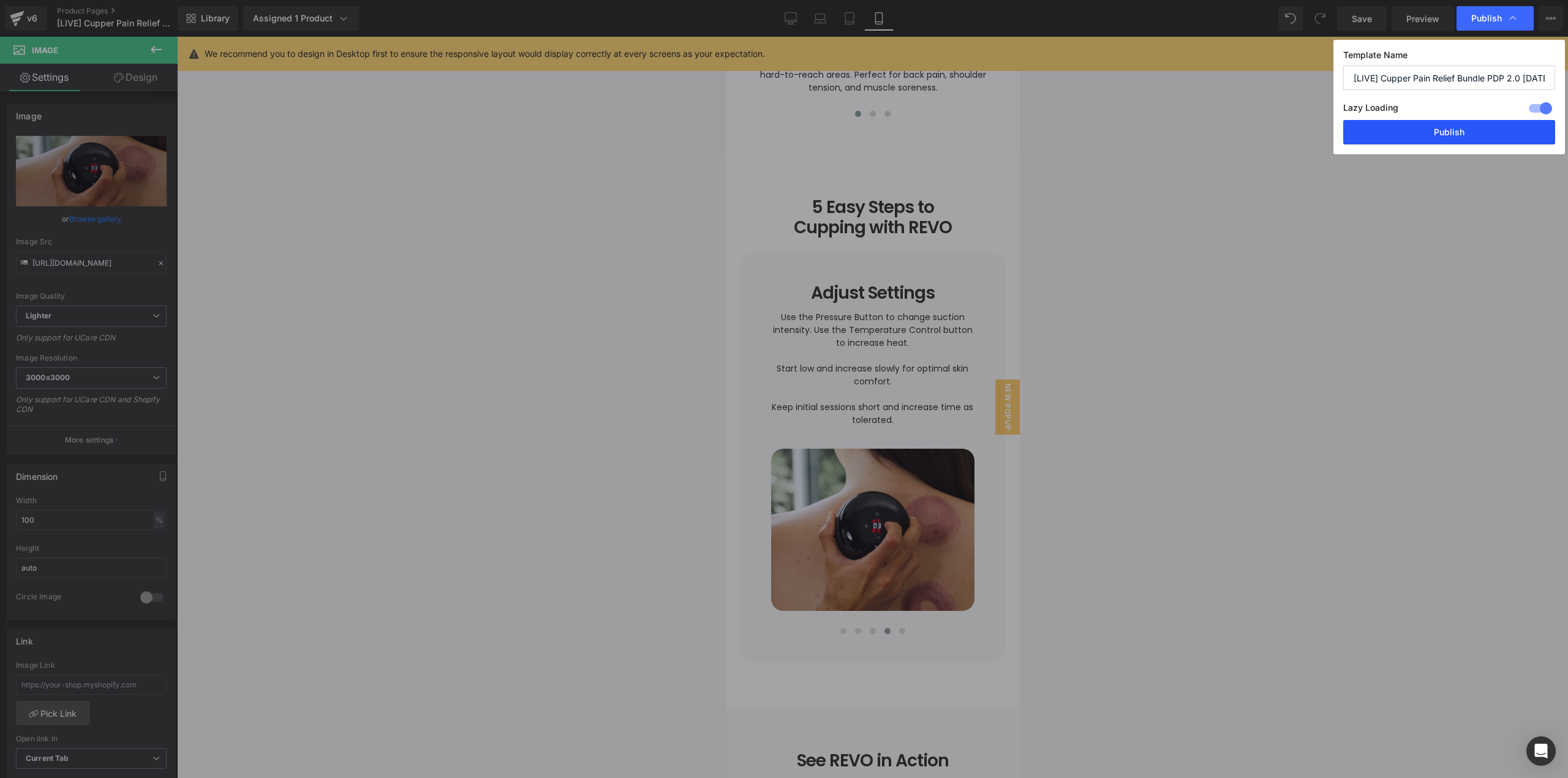
click at [1396, 131] on button "Publish" at bounding box center [1450, 132] width 212 height 24
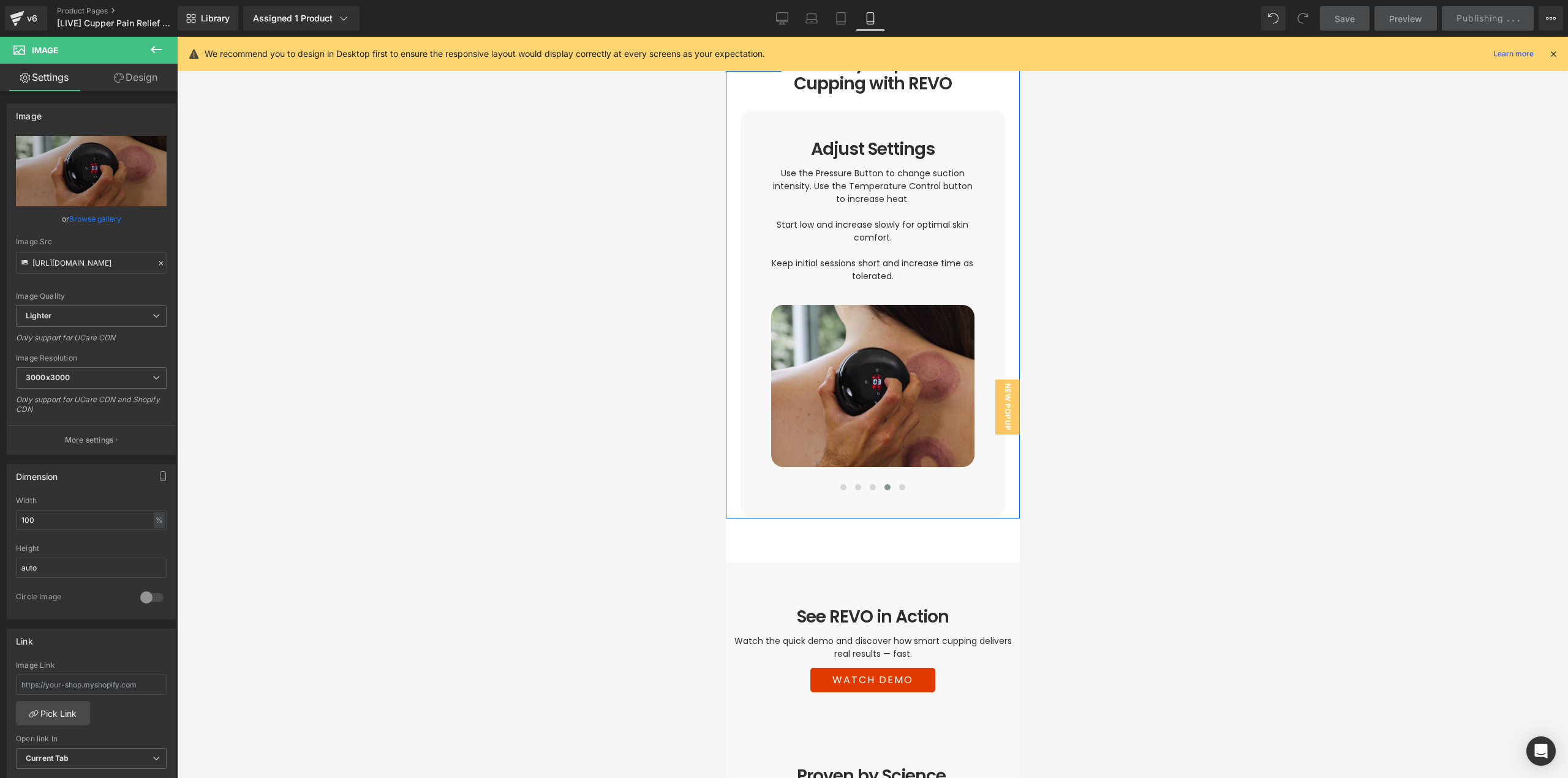
scroll to position [2082, 0]
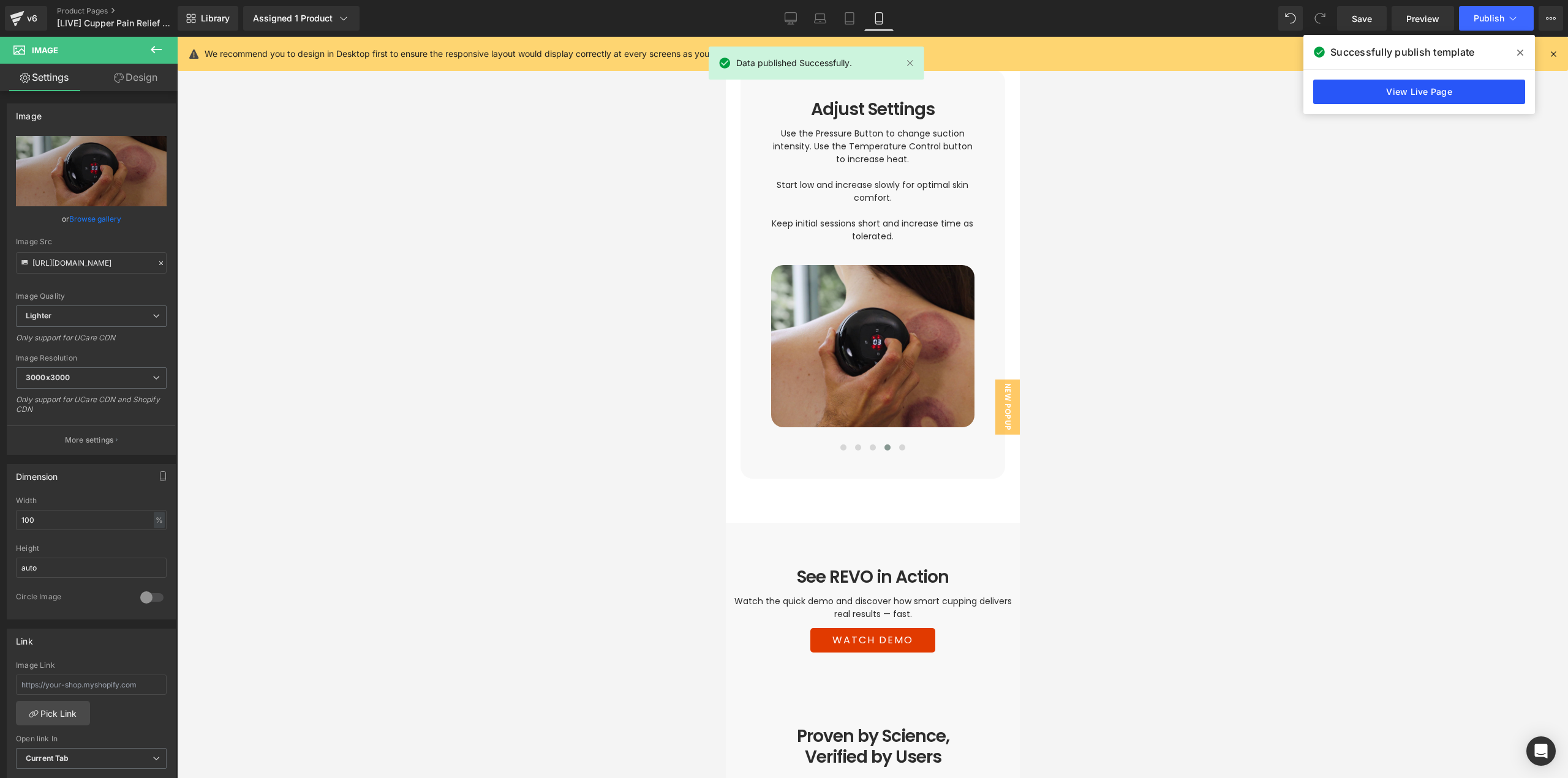
click at [1451, 93] on link "View Live Page" at bounding box center [1419, 92] width 212 height 24
